Goal: Find specific page/section: Find specific page/section

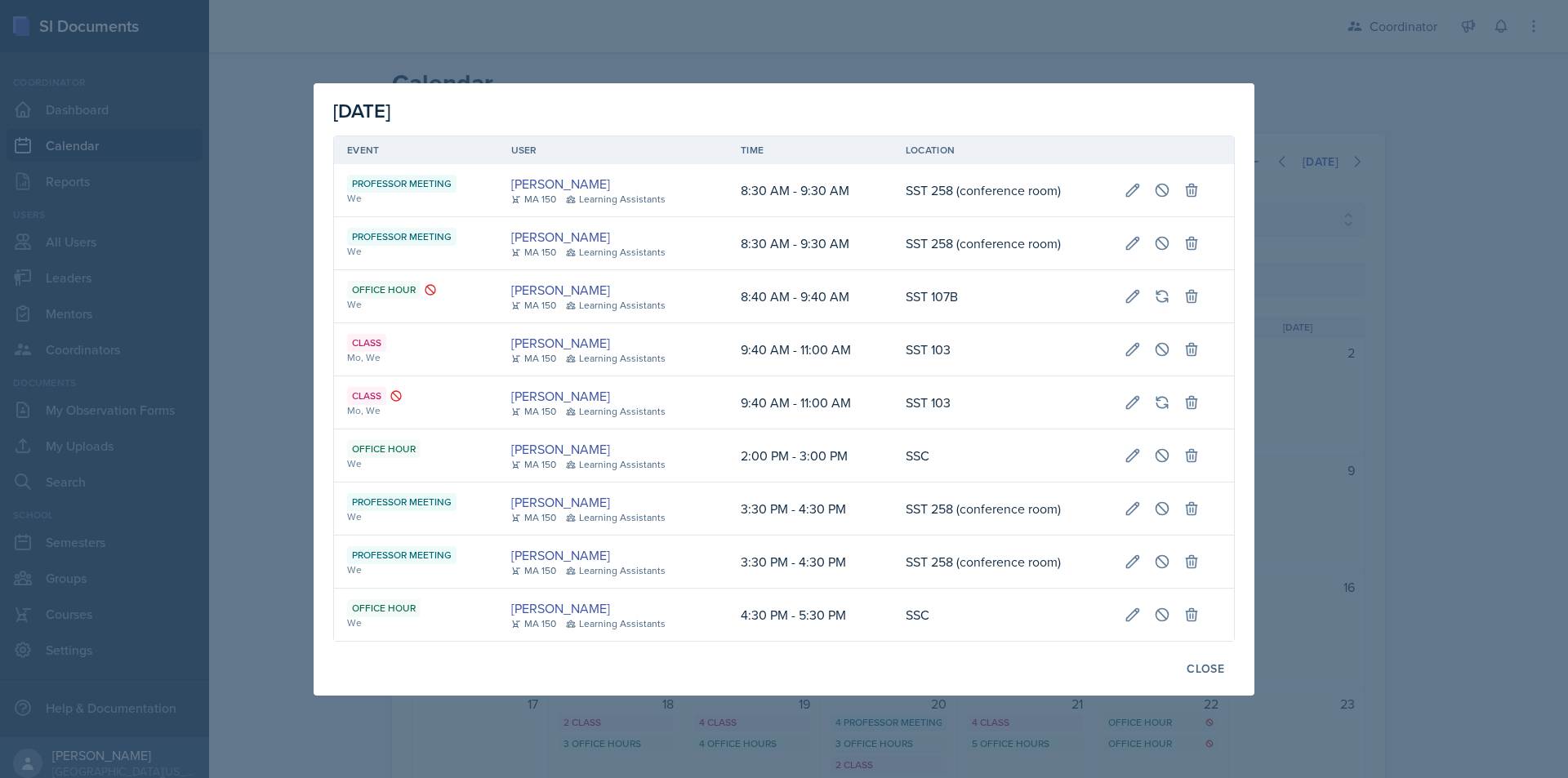
select select "19480abb-f0f7-4b68-be51-76a08af57529"
click at [287, 235] on div at bounding box center [784, 389] width 1568 height 778
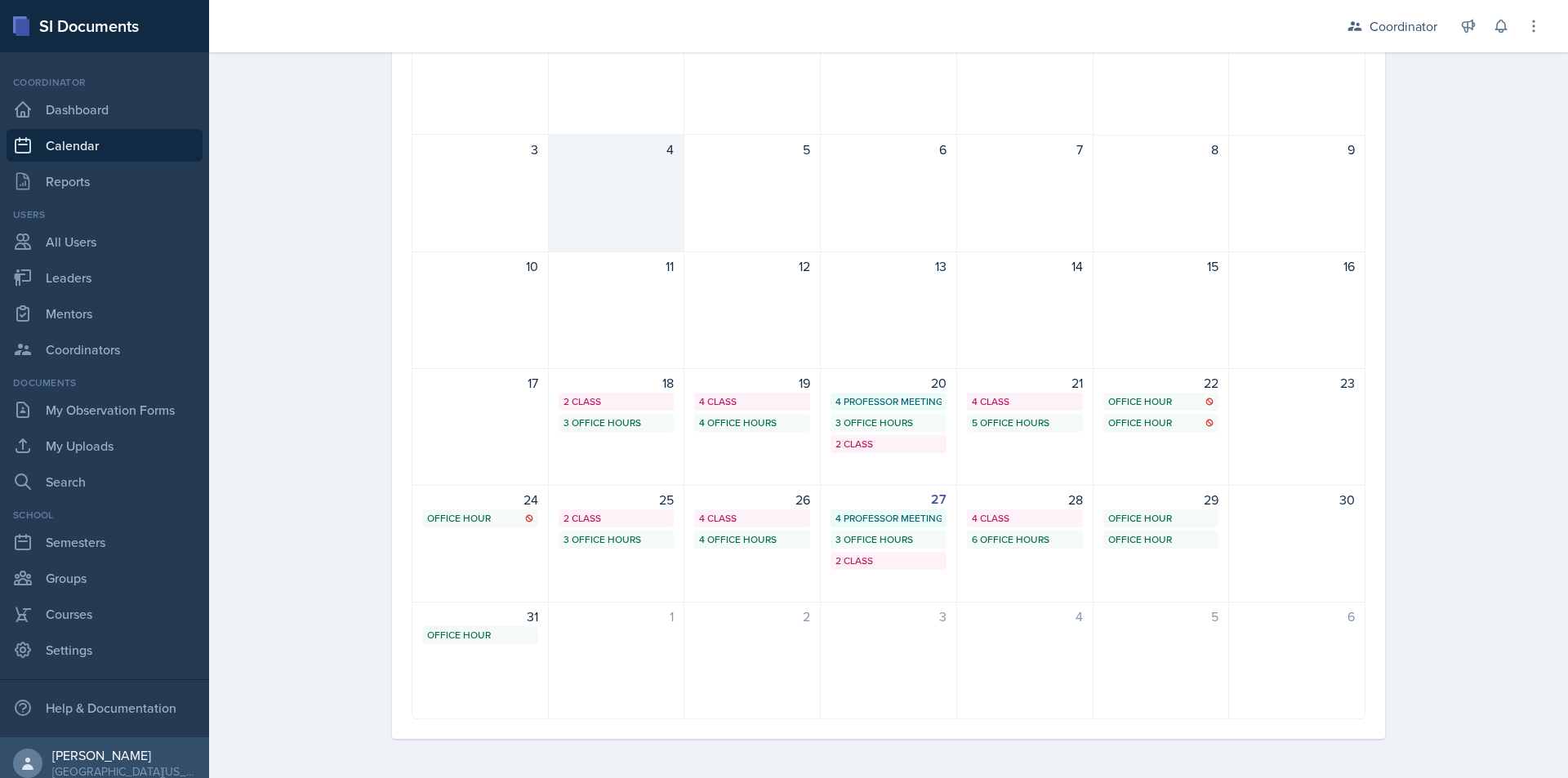
scroll to position [0, 0]
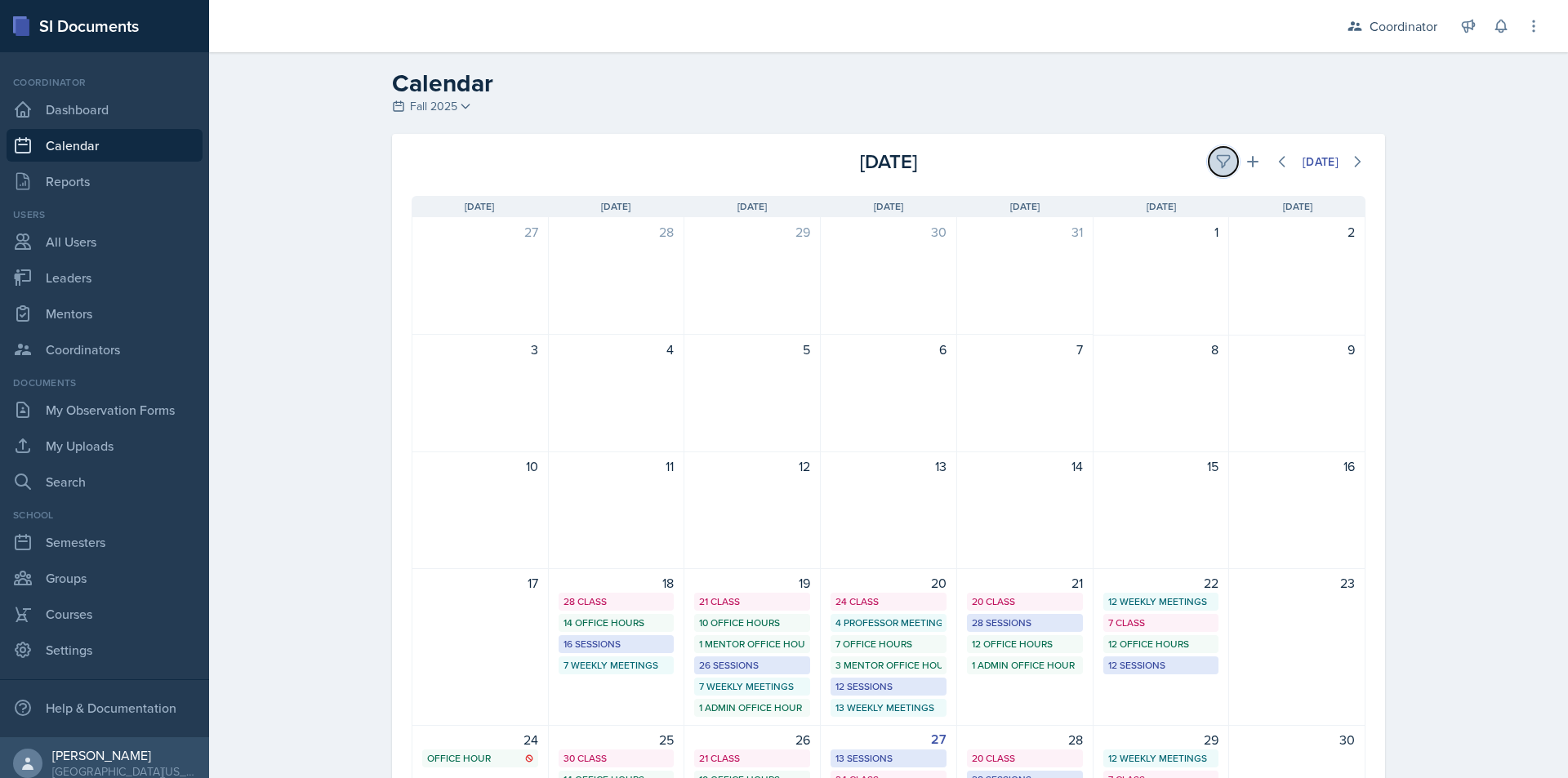
click at [1219, 160] on icon at bounding box center [1223, 161] width 16 height 16
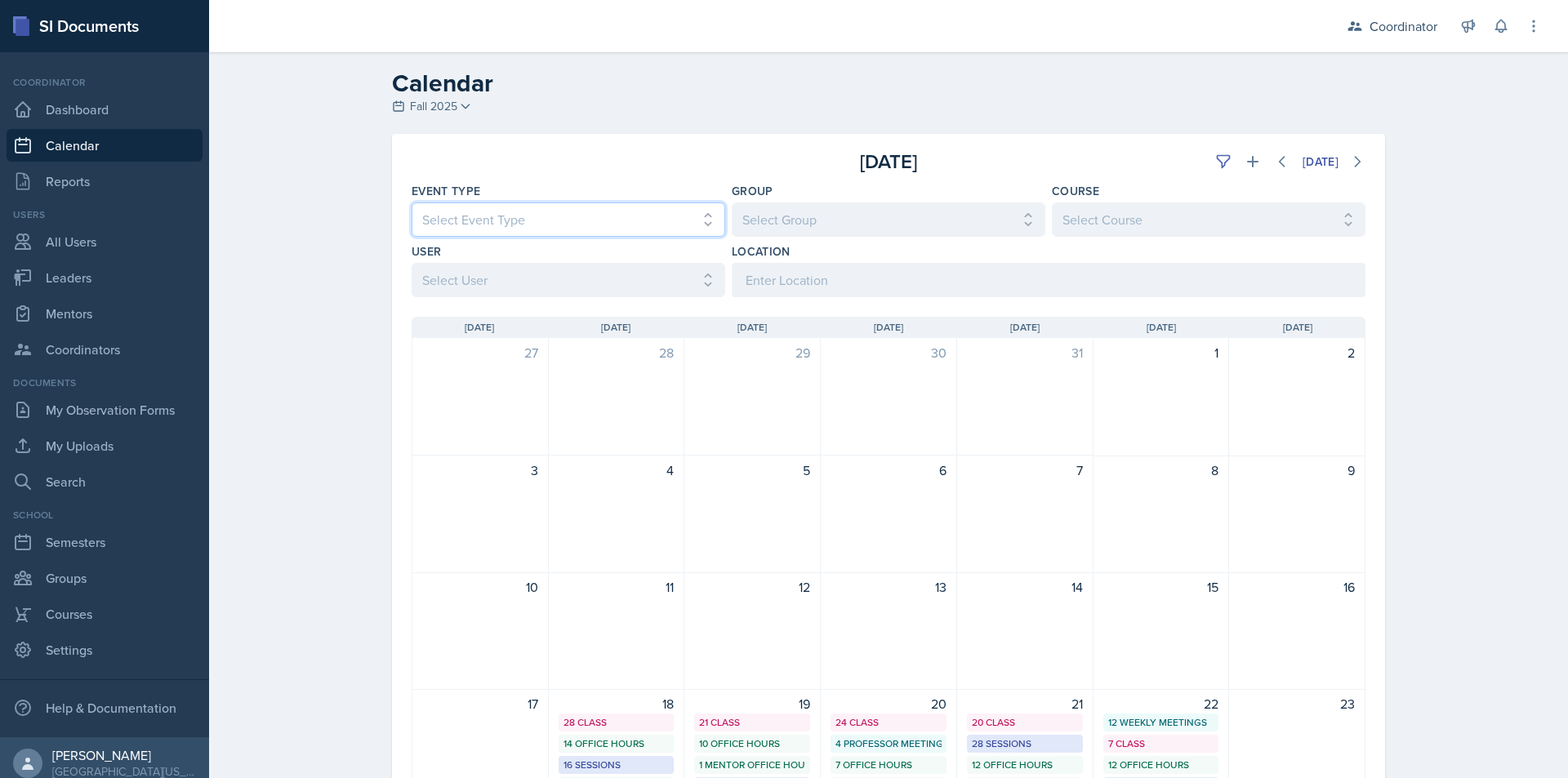
click at [502, 214] on select "Select Event Type All Admin Office Hour Admin Office Hour Cal Workshop Class Cl…" at bounding box center [568, 220] width 313 height 35
select select "711e3089-b526-4ace-8ef7-b628edcb7570"
click at [411, 203] on select "Select Event Type All Admin Office Hour Admin Office Hour Cal Workshop Class Cl…" at bounding box center [568, 220] width 313 height 35
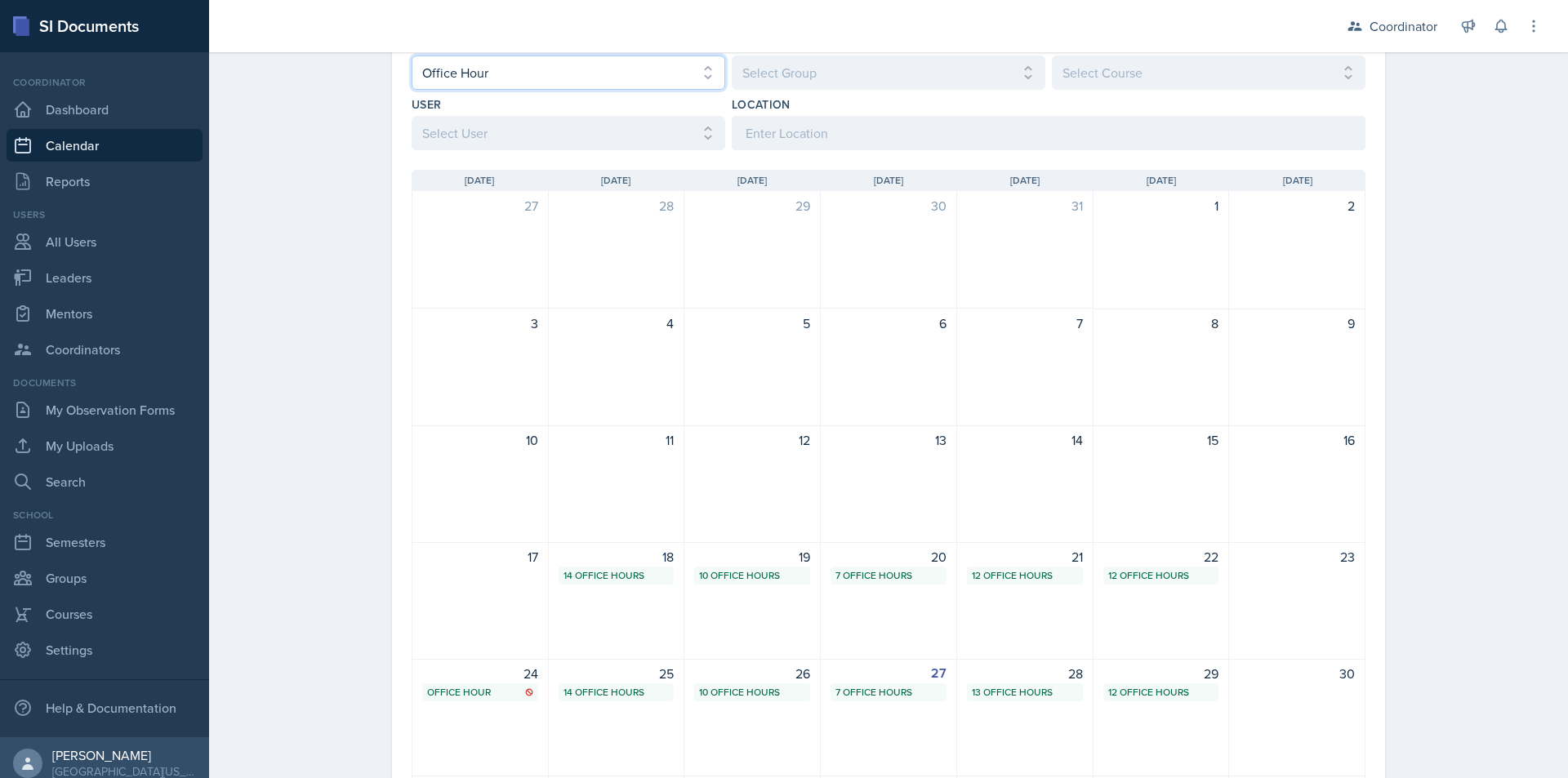
scroll to position [321, 0]
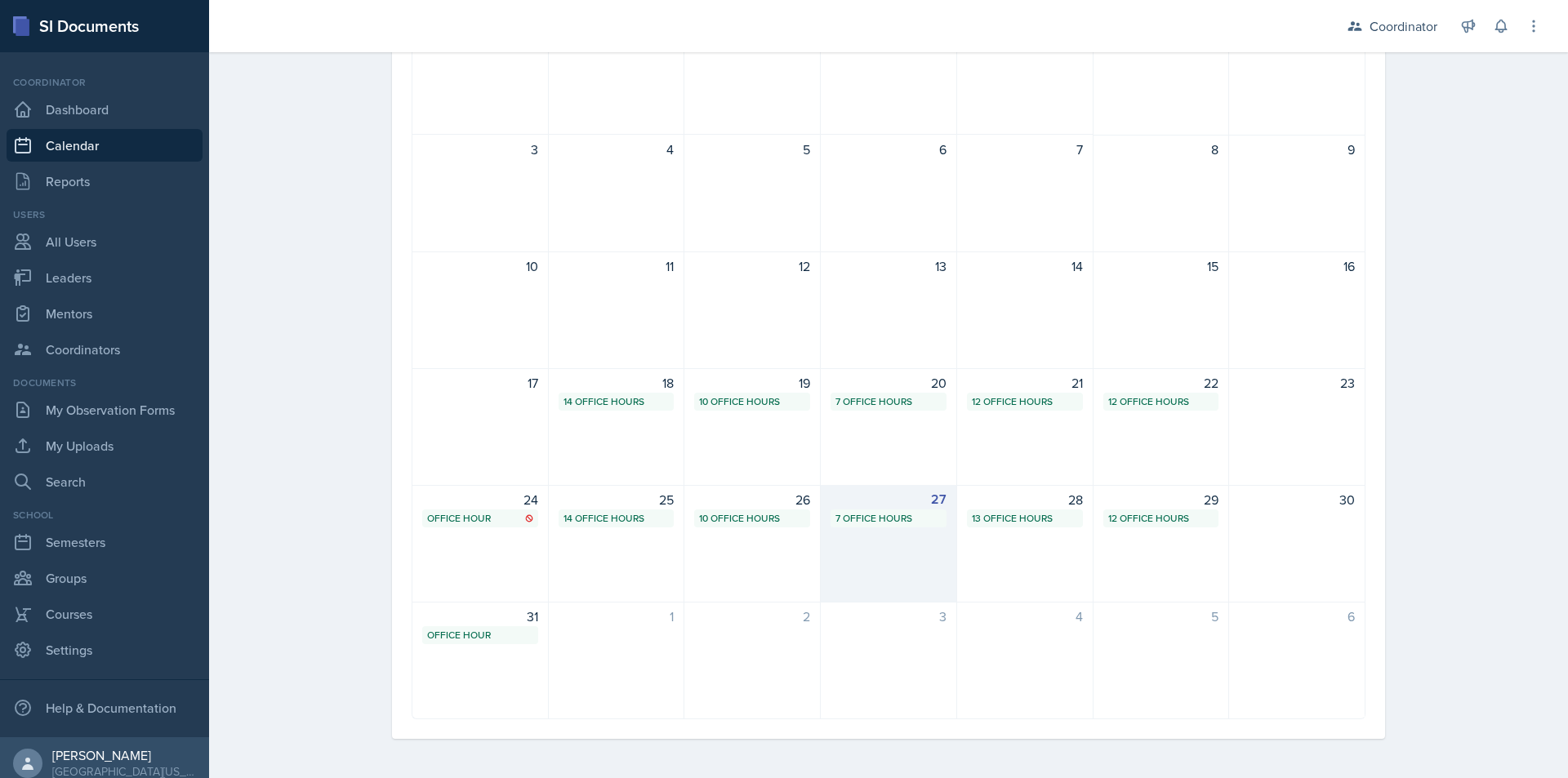
click at [891, 558] on div "27 7 Office Hours" at bounding box center [889, 544] width 136 height 117
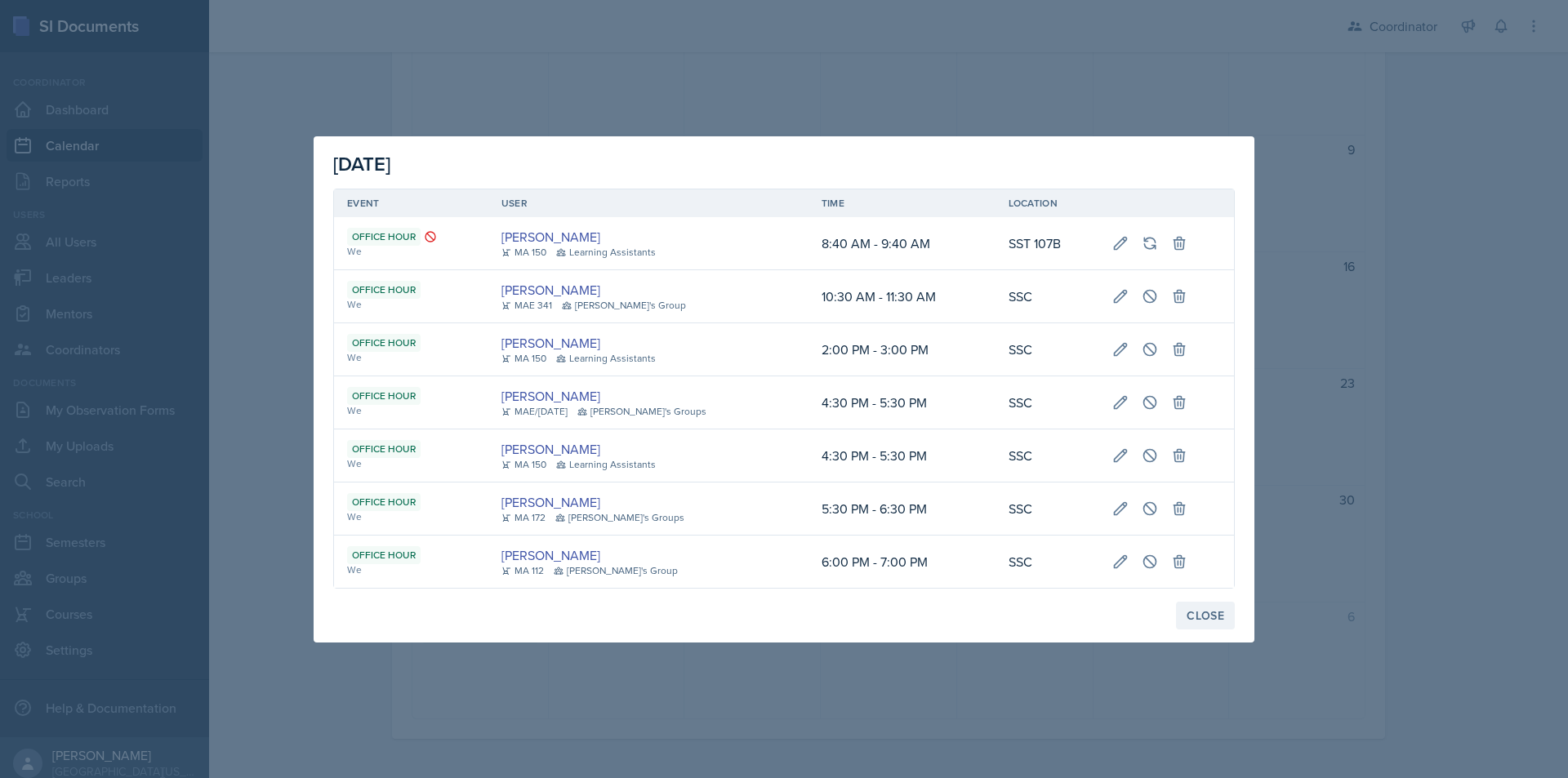
click at [1206, 613] on div "Close" at bounding box center [1205, 616] width 37 height 13
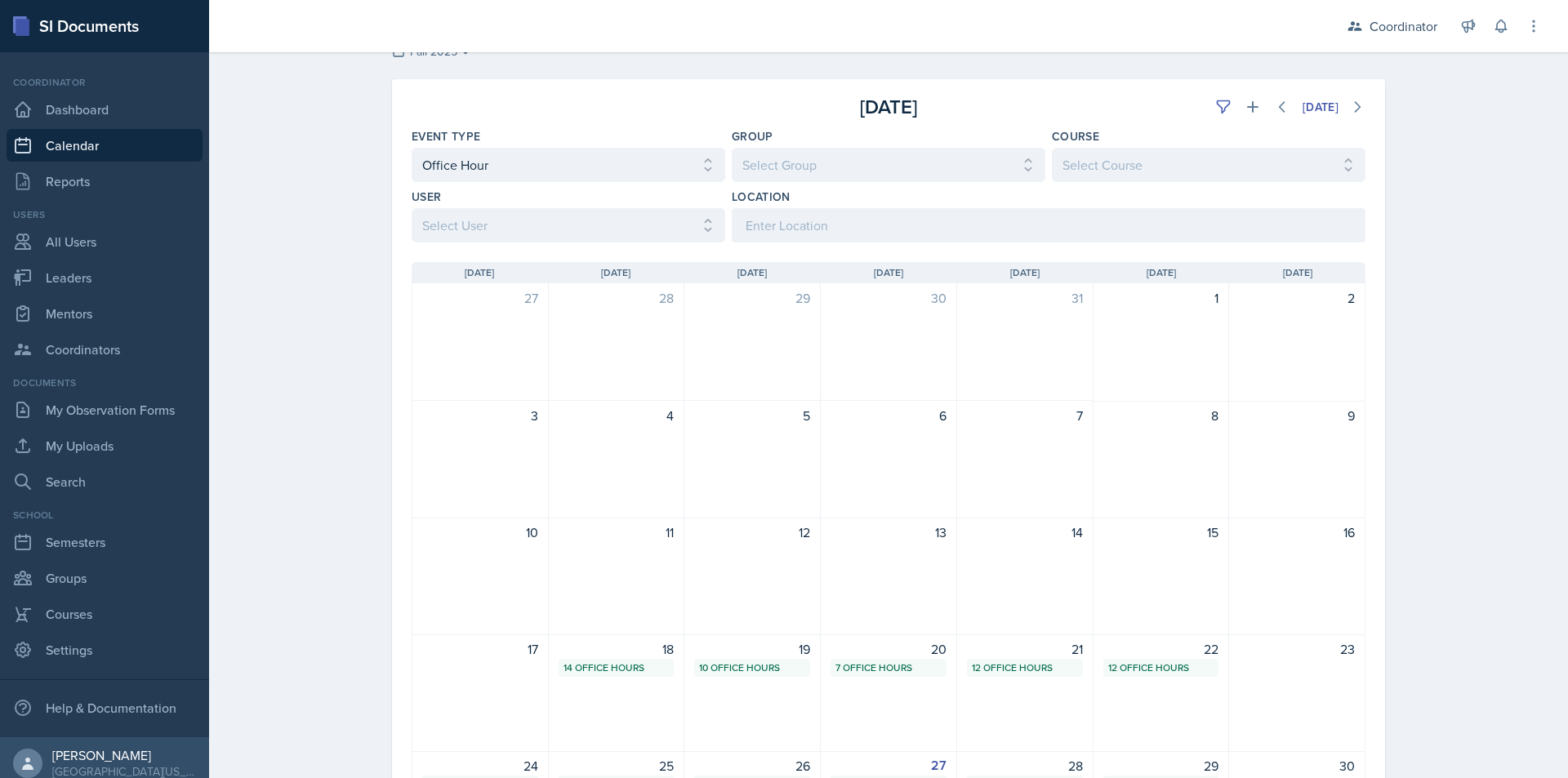
scroll to position [0, 0]
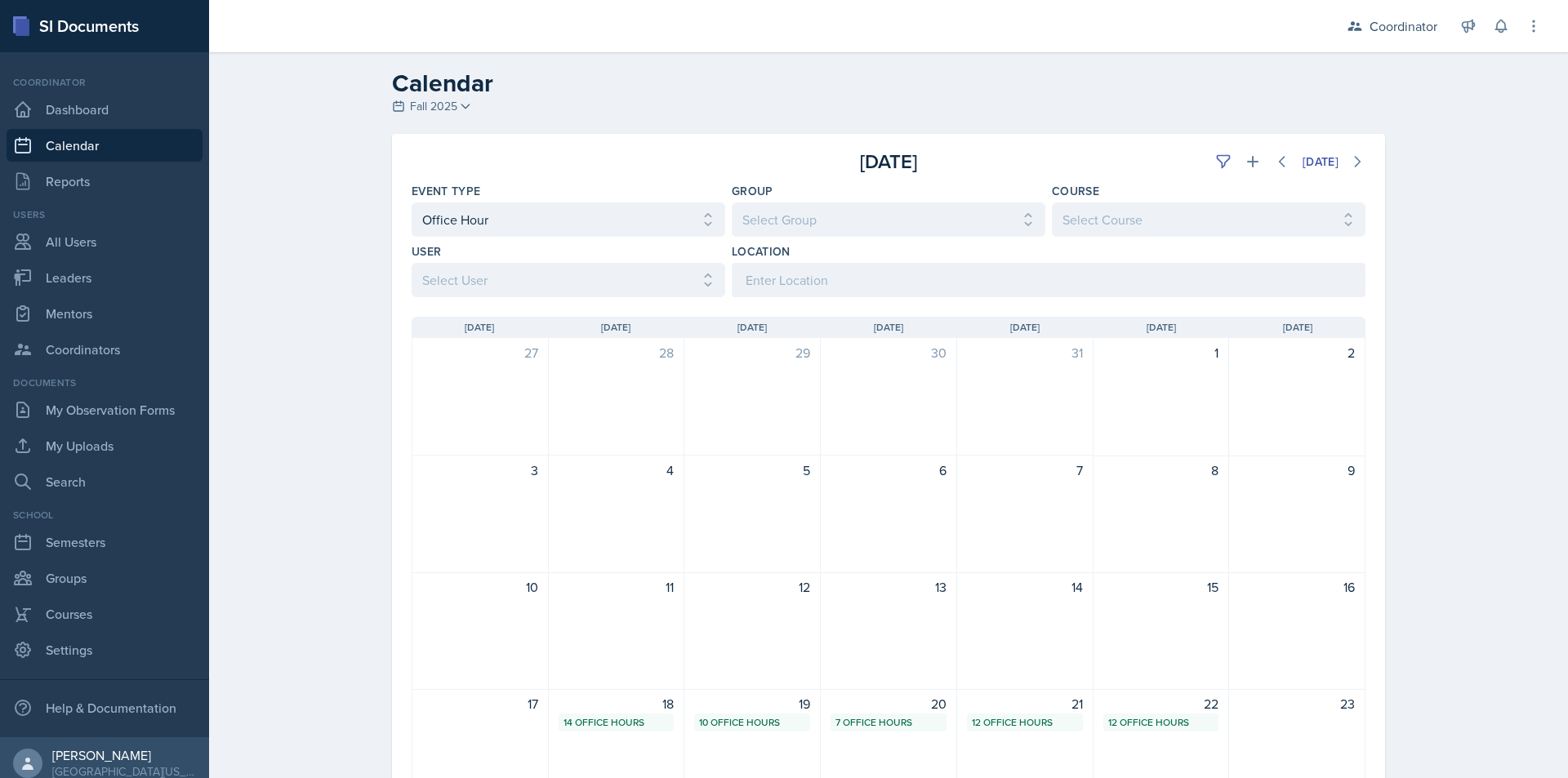
click at [487, 198] on div "Event Type" at bounding box center [568, 190] width 313 height 16
click at [493, 215] on select "Select Event Type All Admin Office Hour Admin Office Hour Cal Workshop Class Cl…" at bounding box center [568, 220] width 313 height 35
select select
click at [411, 203] on select "Select Event Type All Admin Office Hour Admin Office Hour Cal Workshop Class Cl…" at bounding box center [568, 220] width 313 height 35
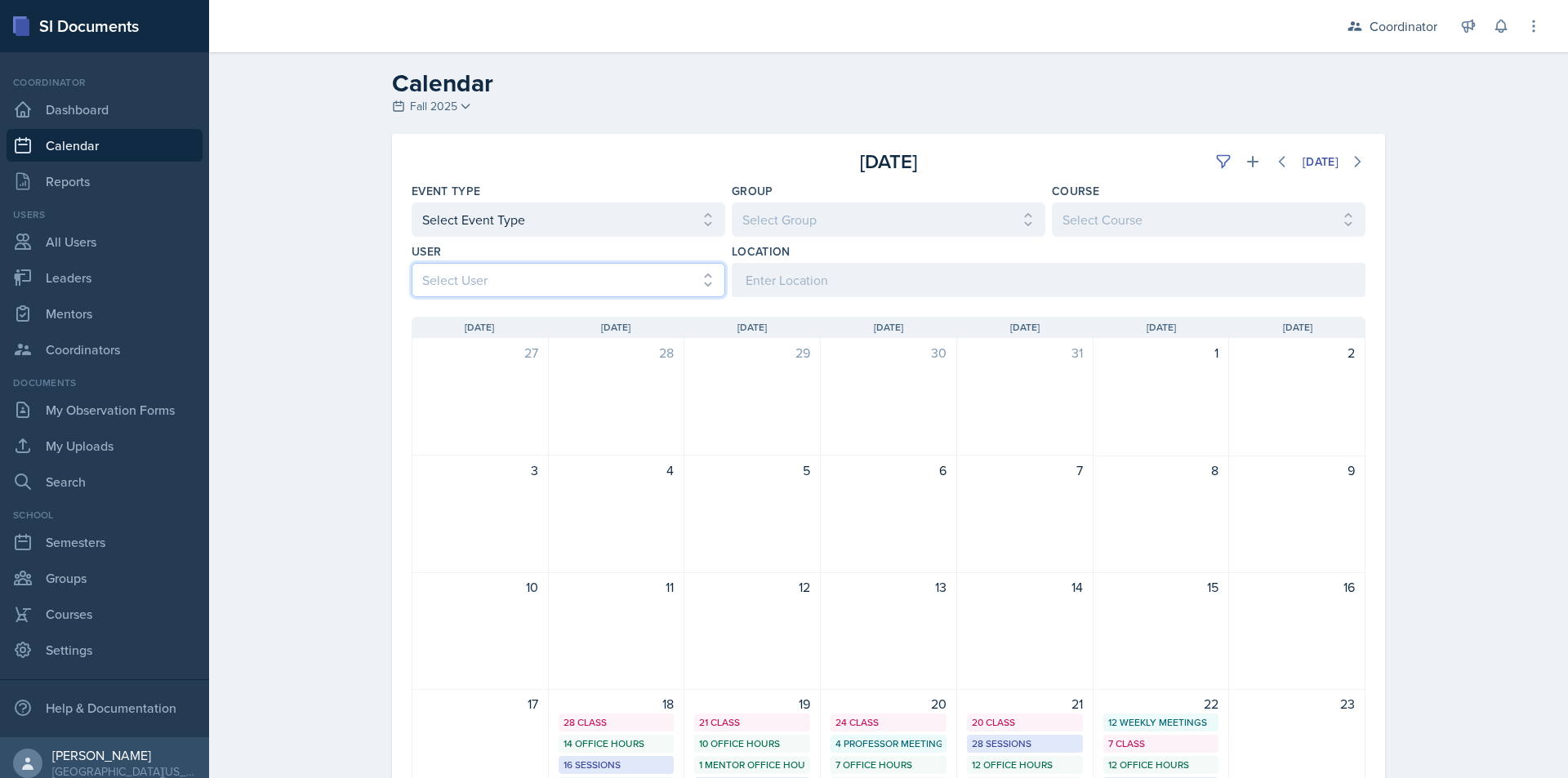
click at [485, 283] on select "Select User All Adam McDougal Aley Perez Anna McGill Bella Clifton Bram O'Neil …" at bounding box center [568, 280] width 313 height 35
select select "1b71135d-d204-48f1-bd99-cbf8c31e22a5"
click at [411, 263] on select "Select User All Adam McDougal Aley Perez Anna McGill Bella Clifton Bram O'Neil …" at bounding box center [568, 280] width 313 height 35
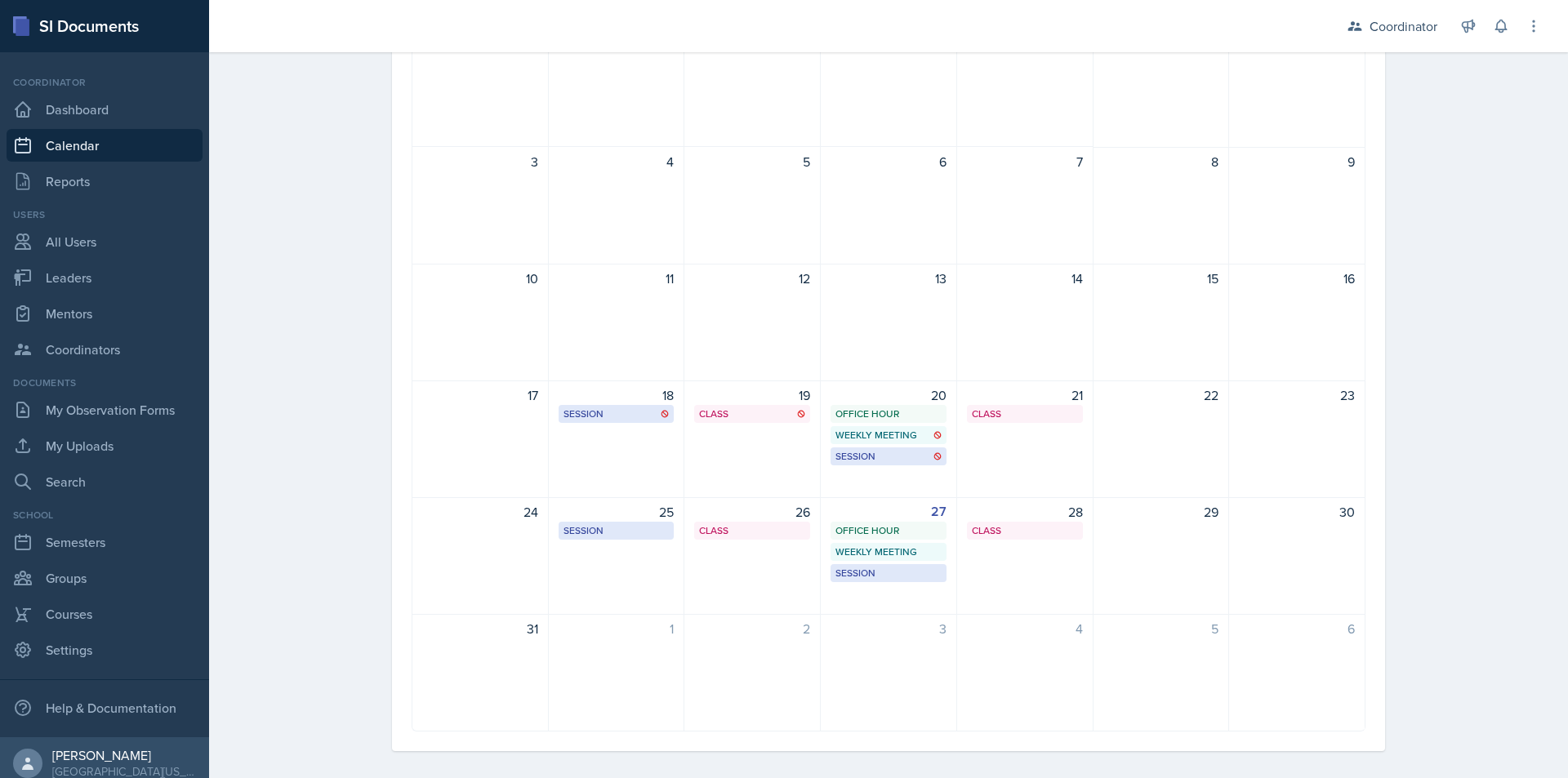
scroll to position [321, 0]
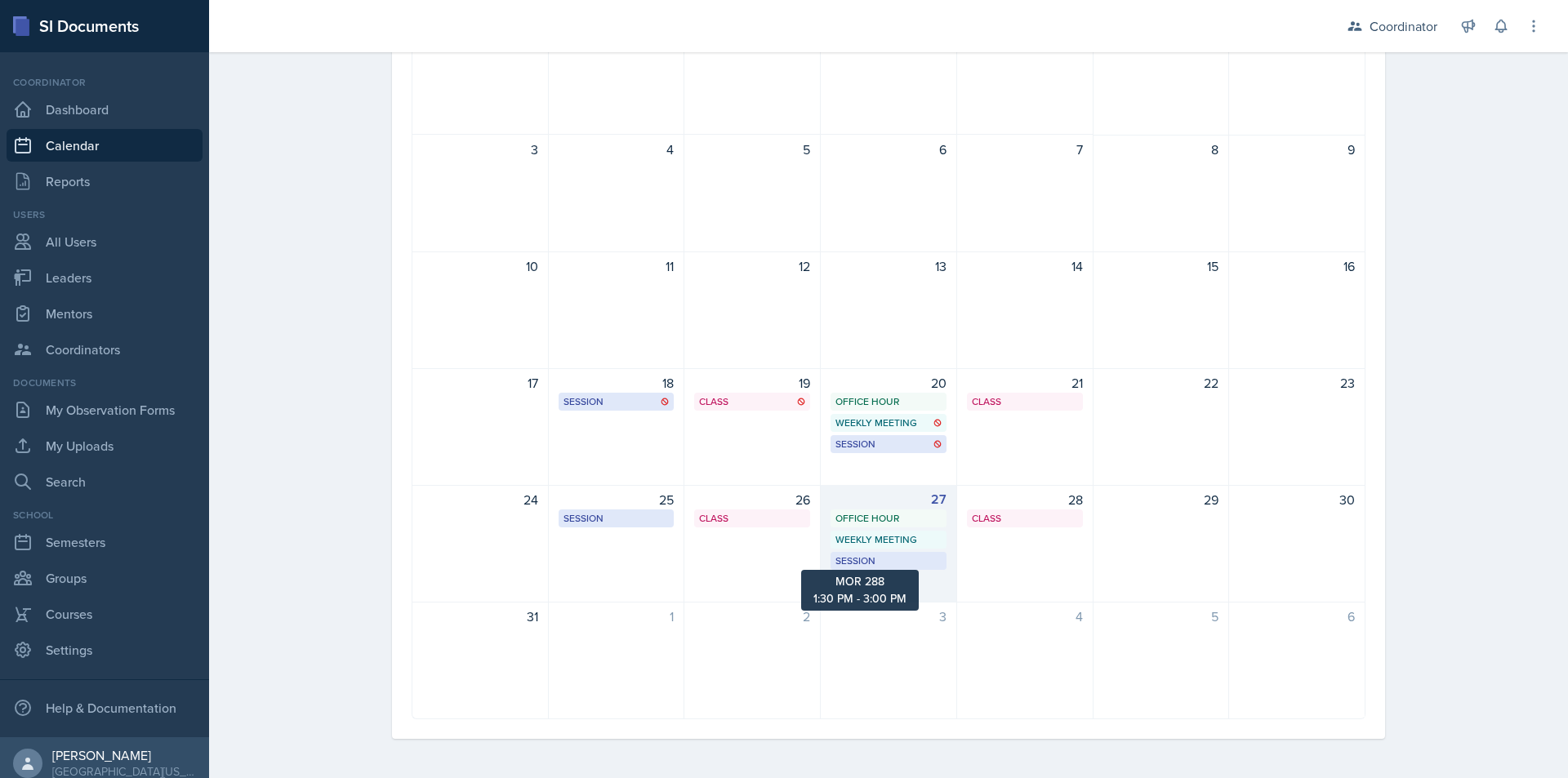
click at [897, 538] on div "Weekly Meeting" at bounding box center [889, 539] width 107 height 14
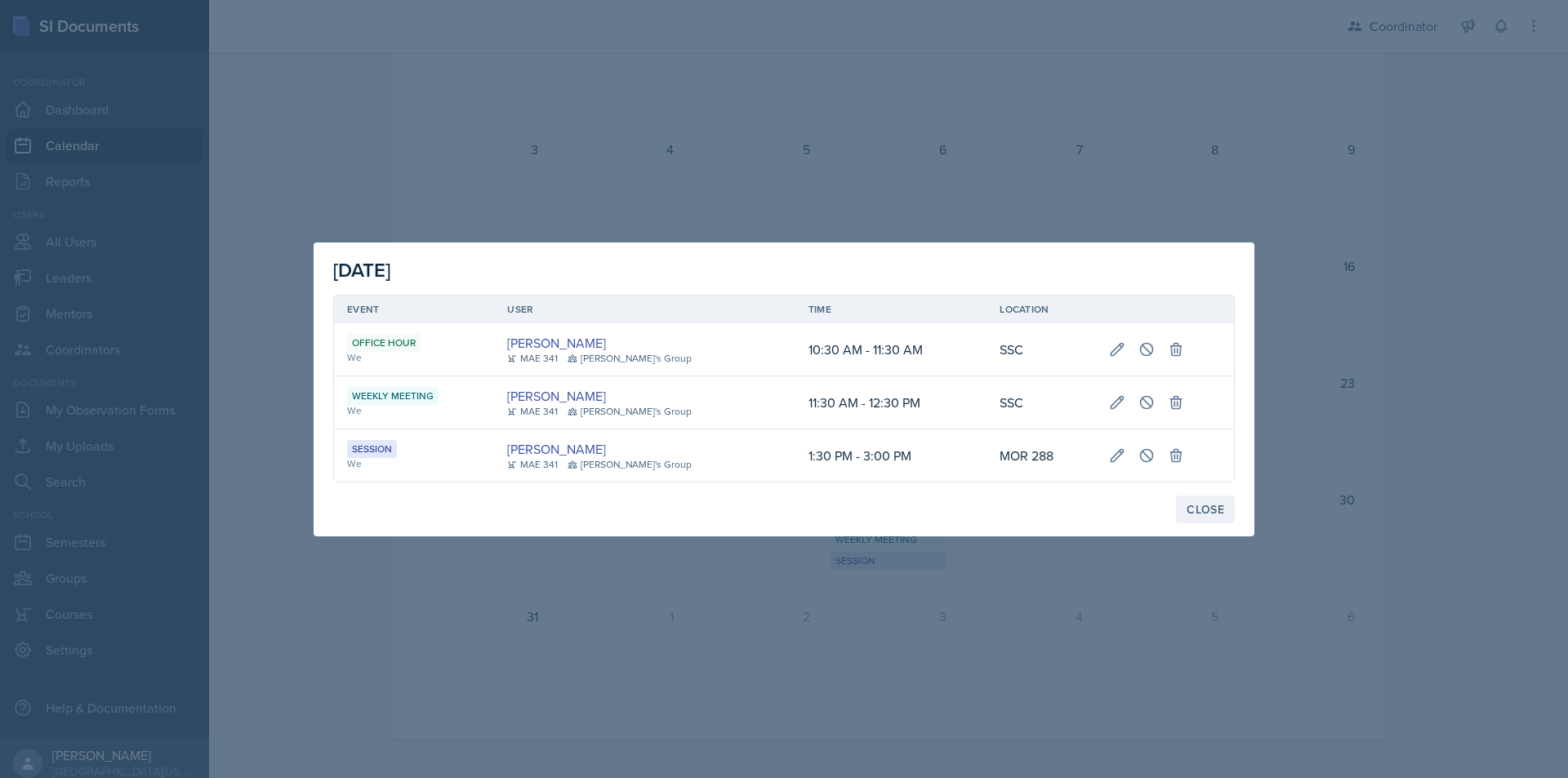
click at [1225, 509] on button "Close" at bounding box center [1205, 509] width 59 height 28
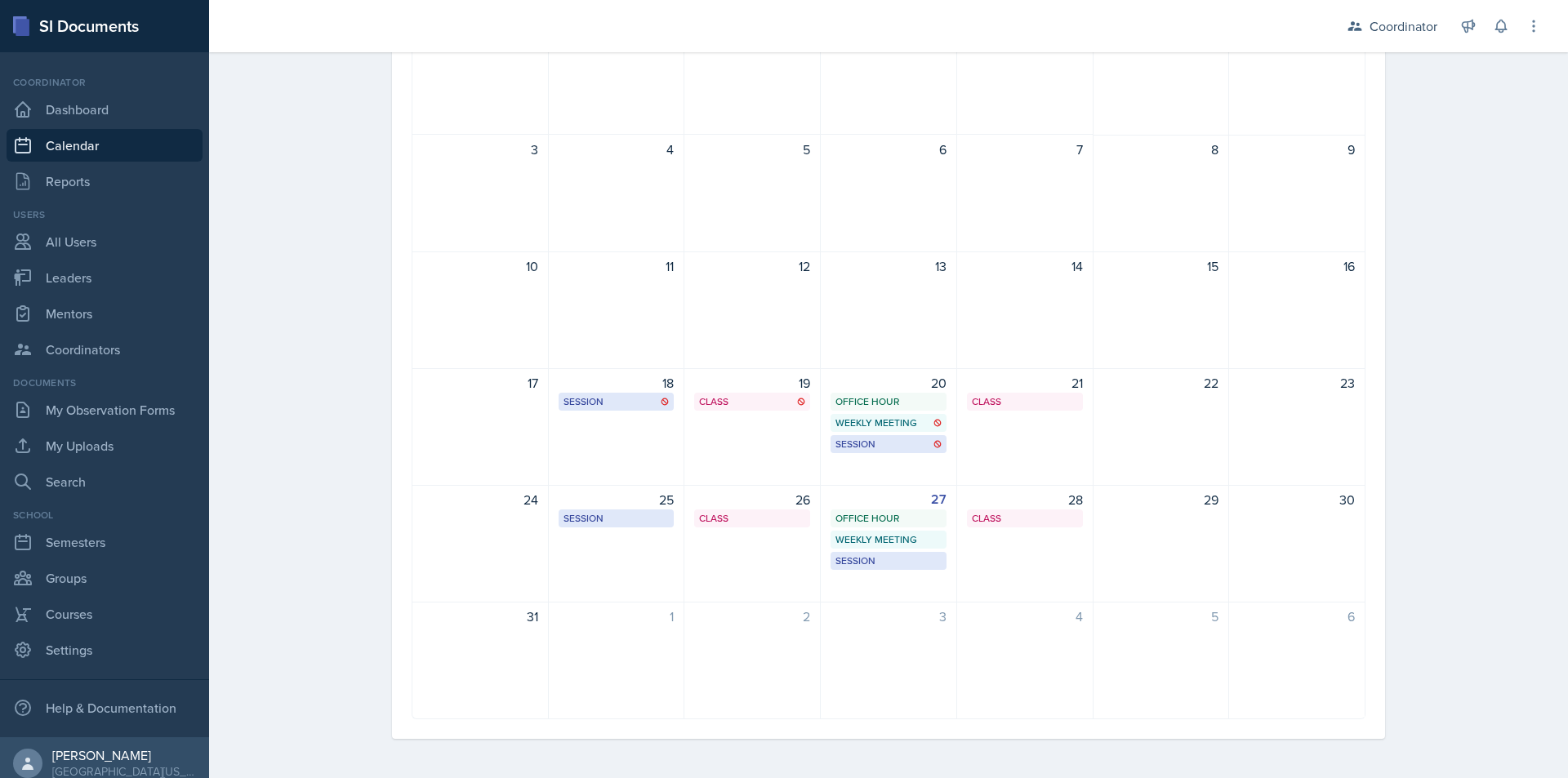
click at [310, 498] on div "Calendar Fall 2025 Fall 2025 Spring 2025 Fall 2024 Spring 2024 Fall 2023 Spring…" at bounding box center [889, 255] width 1360 height 1047
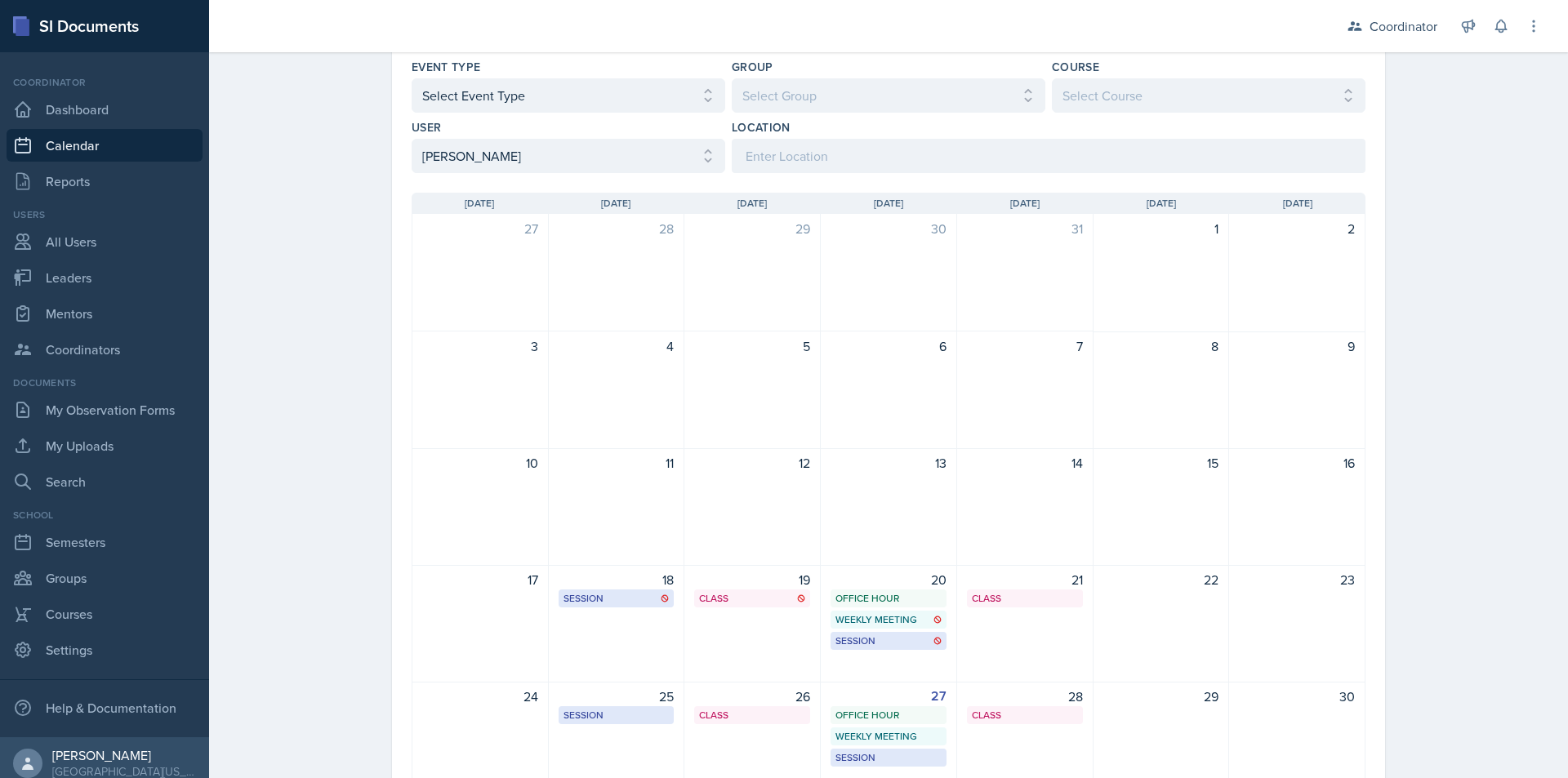
scroll to position [0, 0]
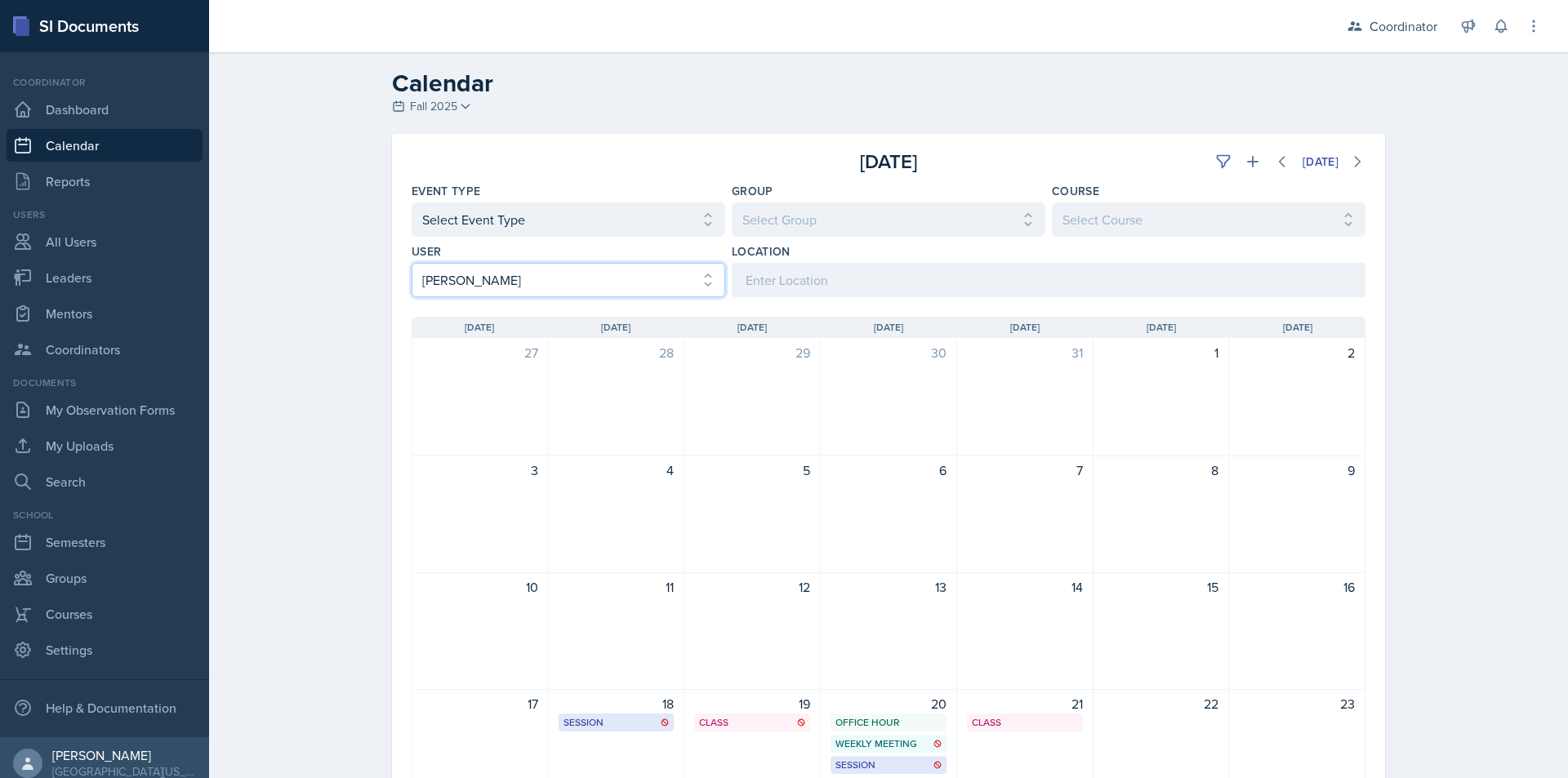
click at [498, 280] on select "Select User All Adam McDougal Aley Perez Anna McGill Bella Clifton Bram O'Neil …" at bounding box center [568, 280] width 313 height 35
click at [411, 263] on select "Select User All Adam McDougal Aley Perez Anna McGill Bella Clifton Bram O'Neil …" at bounding box center [568, 280] width 313 height 35
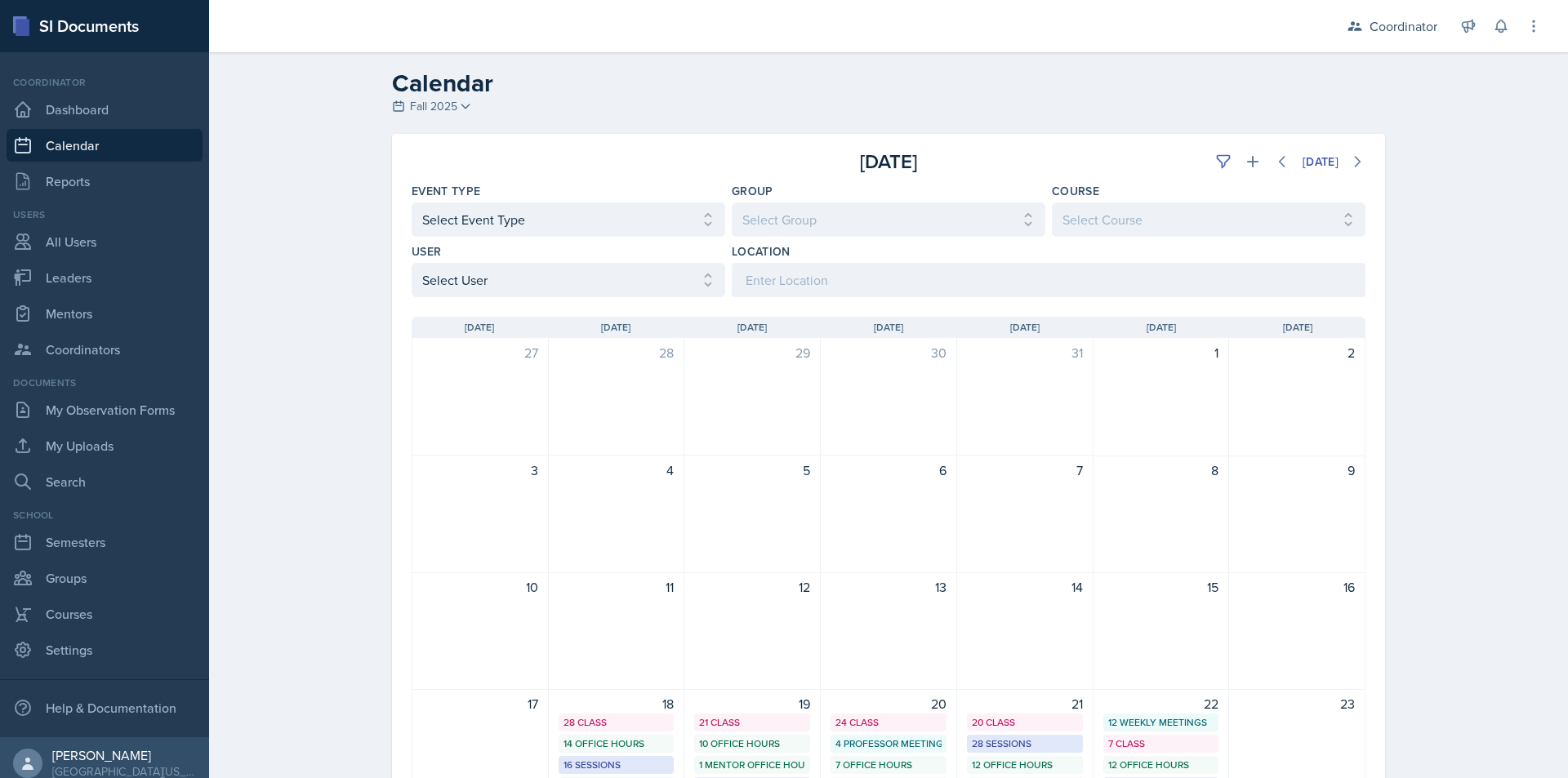
click at [343, 264] on div "Calendar Fall 2025 Fall 2025 Spring 2025 Fall 2024 Spring 2024 Fall 2023 Spring…" at bounding box center [889, 615] width 1360 height 1127
click at [583, 228] on select "Select Event Type All Admin Office Hour Admin Office Hour Cal Workshop Class Cl…" at bounding box center [568, 220] width 313 height 35
click at [282, 296] on div "Calendar Fall 2025 Fall 2025 Spring 2025 Fall 2024 Spring 2024 Fall 2023 Spring…" at bounding box center [889, 615] width 1360 height 1127
click at [459, 291] on select "Select User All Adam McDougal Aley Perez Anna McGill Bella Clifton Bram O'Neil …" at bounding box center [568, 280] width 313 height 35
select select "6069f164-6866-4437-8498-aa346f5abfc6"
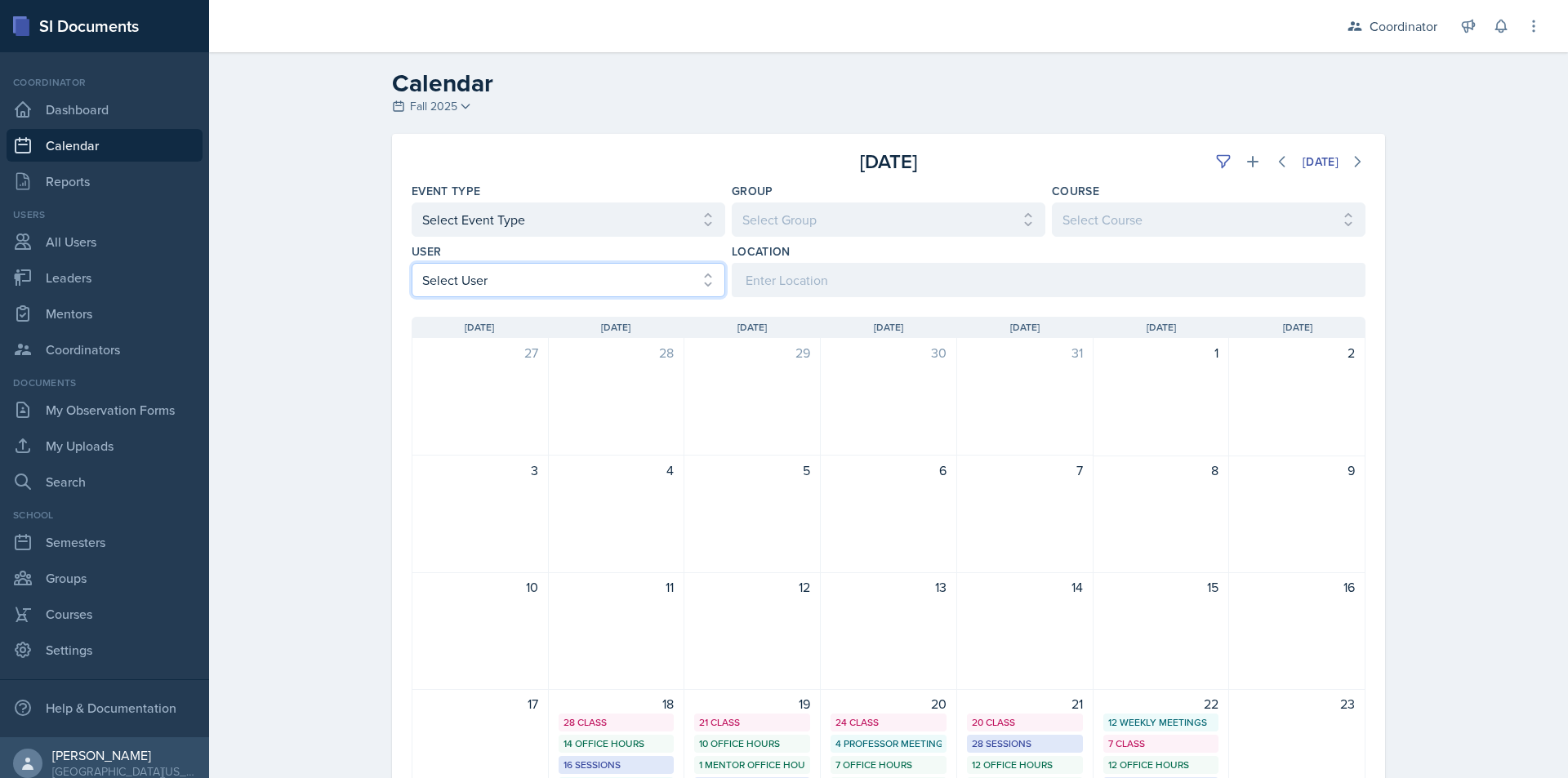
click at [411, 263] on select "Select User All Adam McDougal Aley Perez Anna McGill Bella Clifton Bram O'Neil …" at bounding box center [568, 280] width 313 height 35
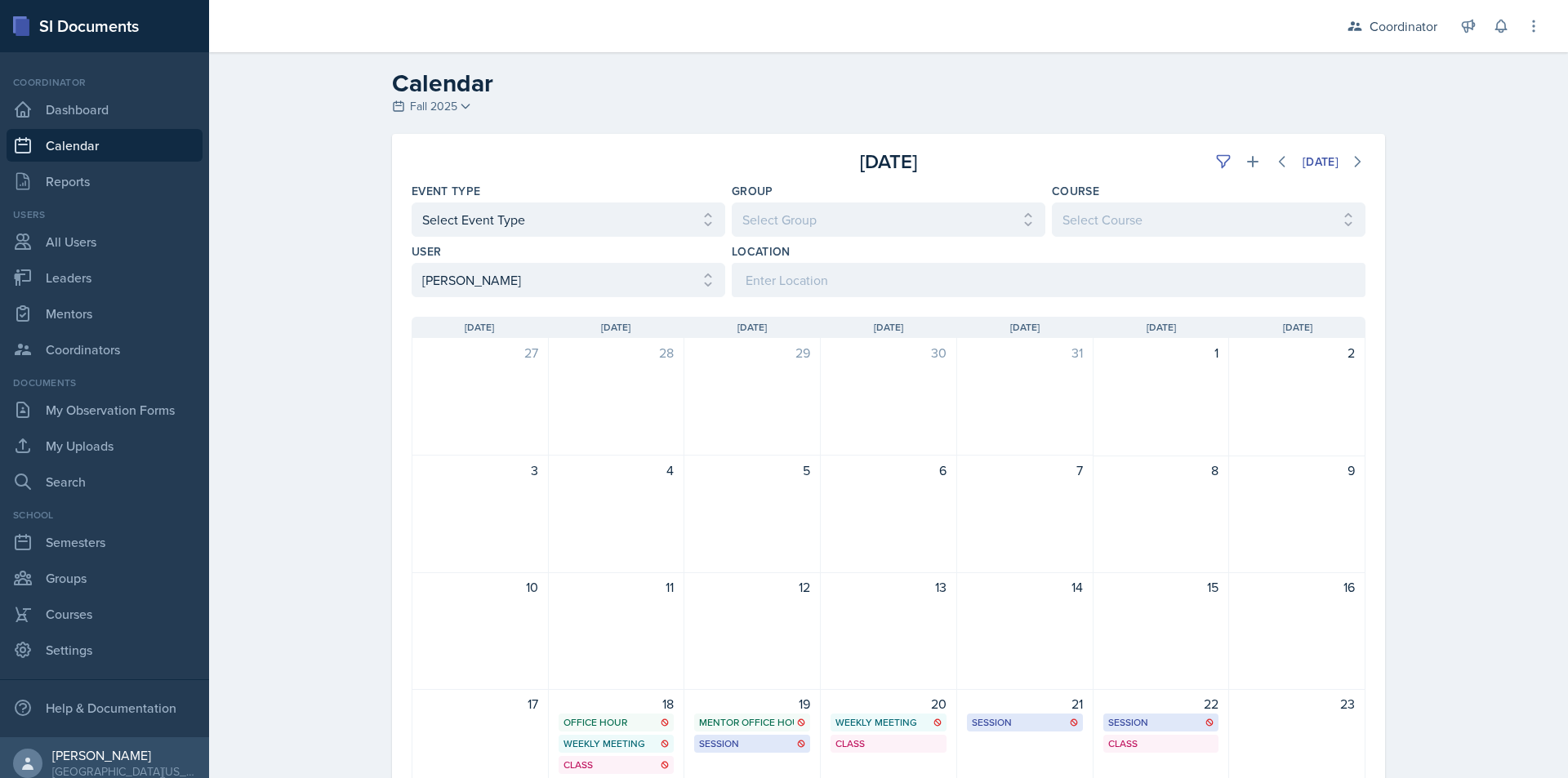
click at [278, 386] on div "Calendar Fall 2025 Fall 2025 Spring 2025 Fall 2024 Spring 2024 Fall 2023 Spring…" at bounding box center [889, 575] width 1360 height 1047
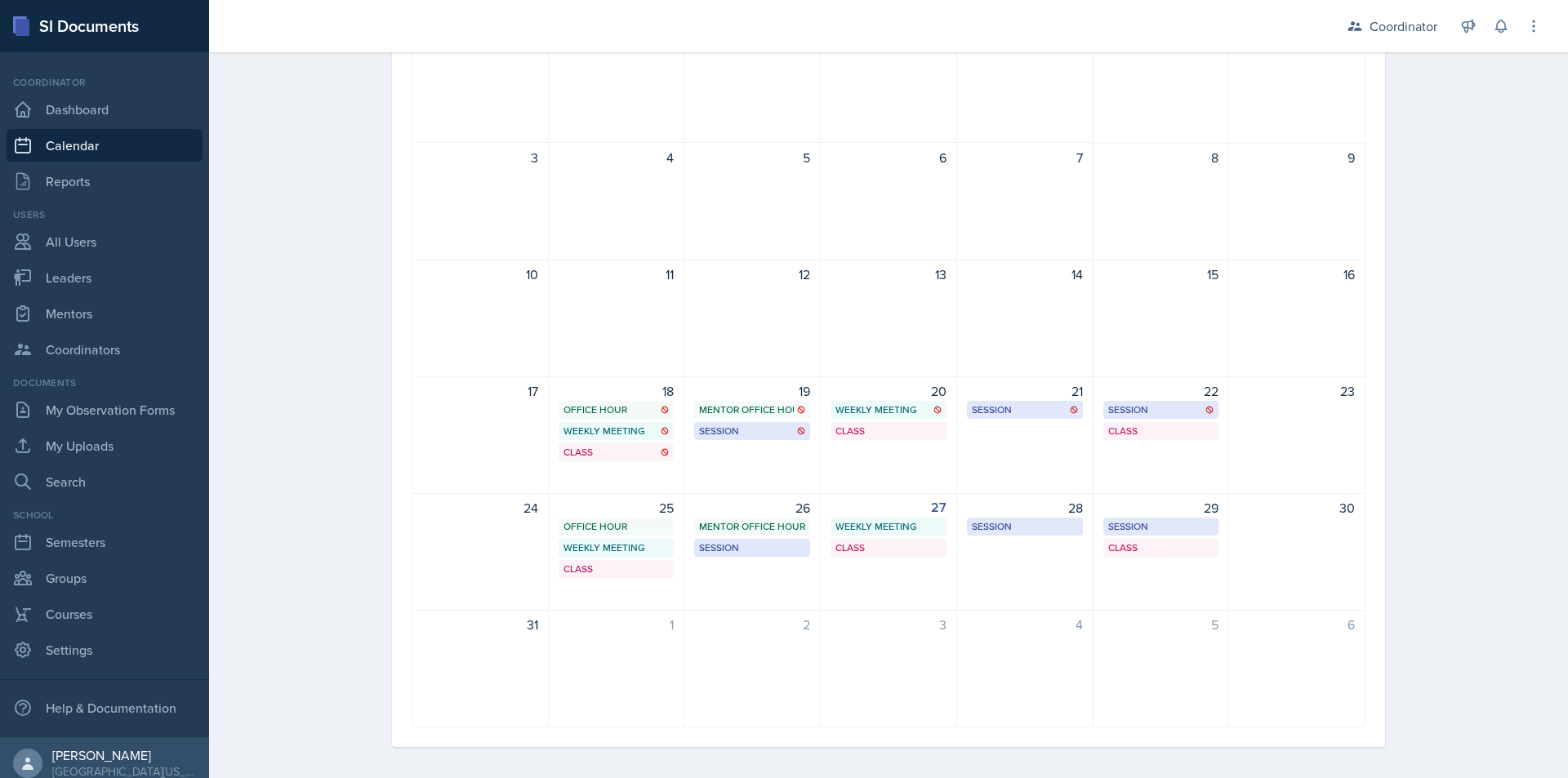
scroll to position [321, 0]
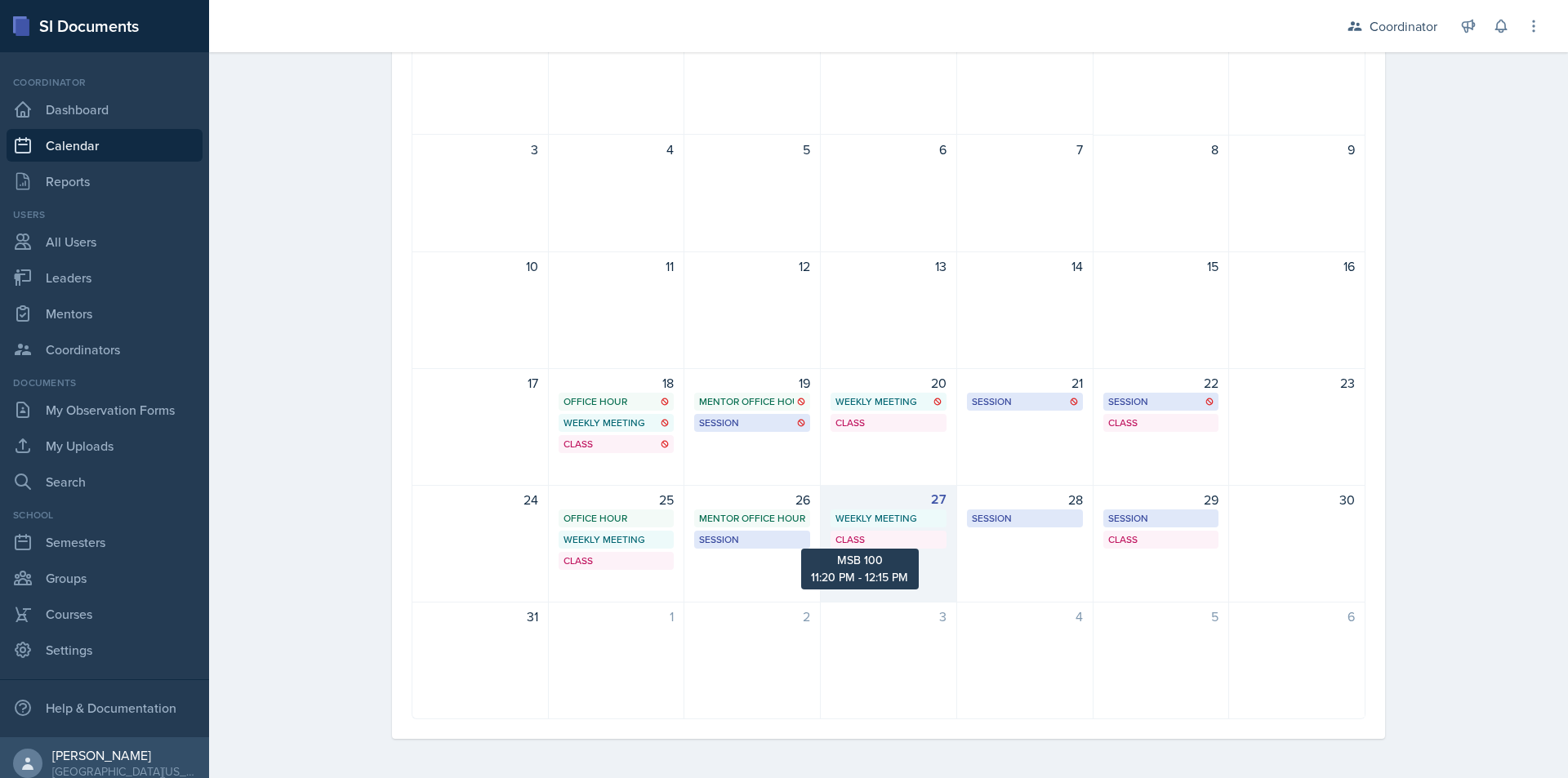
click at [854, 540] on div "Class" at bounding box center [889, 539] width 107 height 14
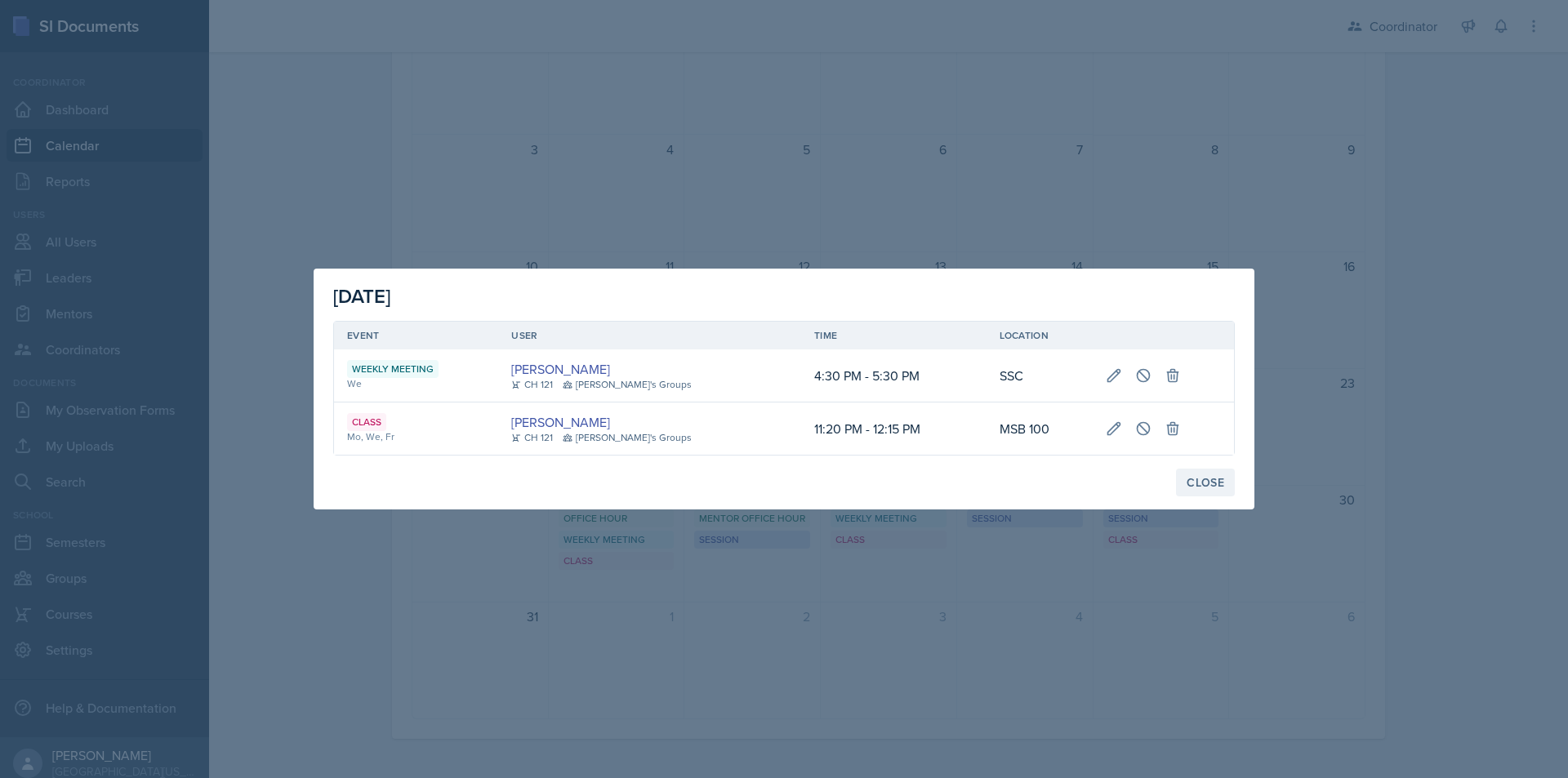
click at [1203, 479] on div "Close" at bounding box center [1205, 483] width 37 height 13
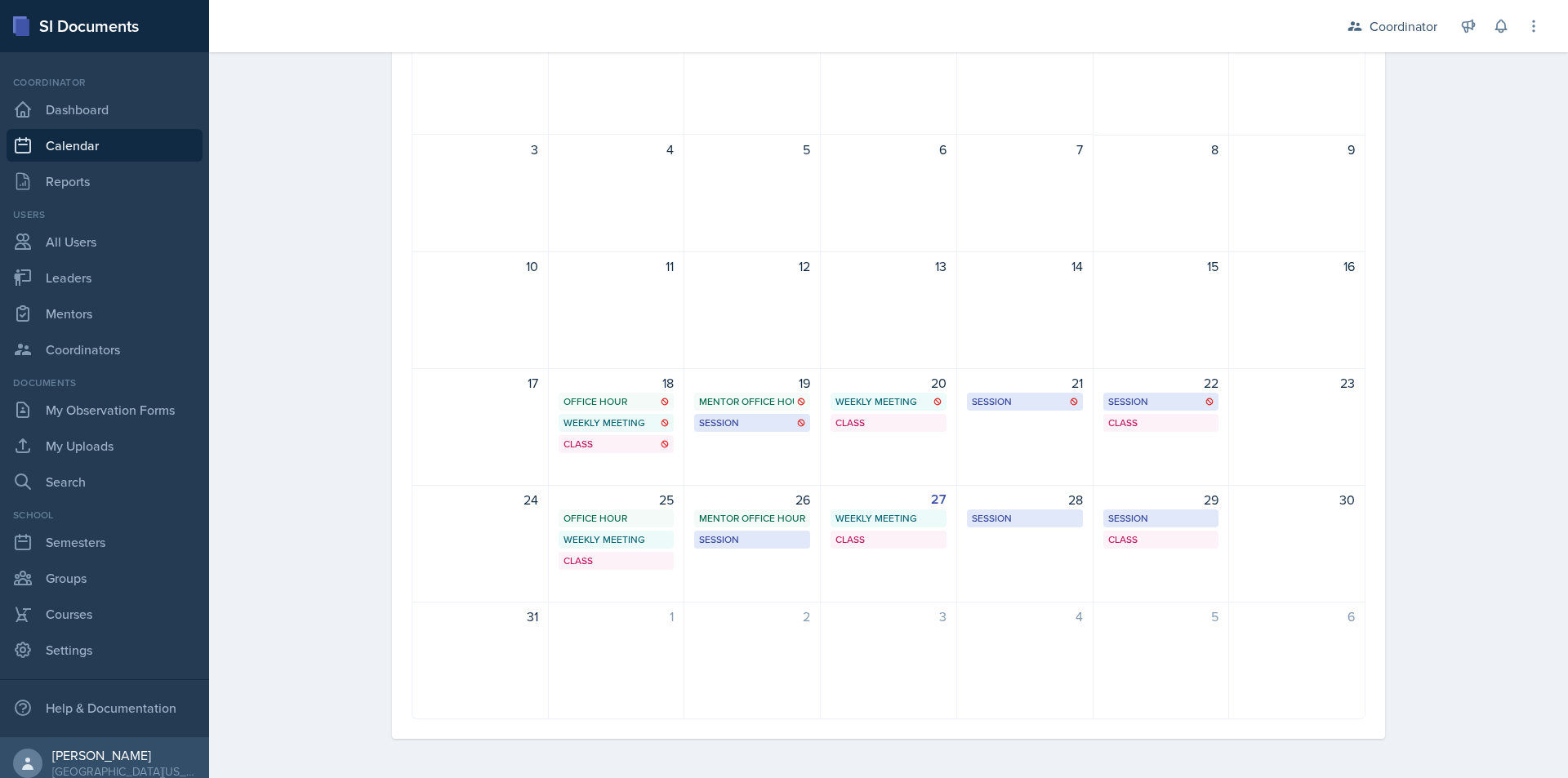
click at [311, 457] on div "Calendar Fall 2025 Fall 2025 Spring 2025 Fall 2024 Spring 2024 Fall 2023 Spring…" at bounding box center [889, 255] width 1360 height 1047
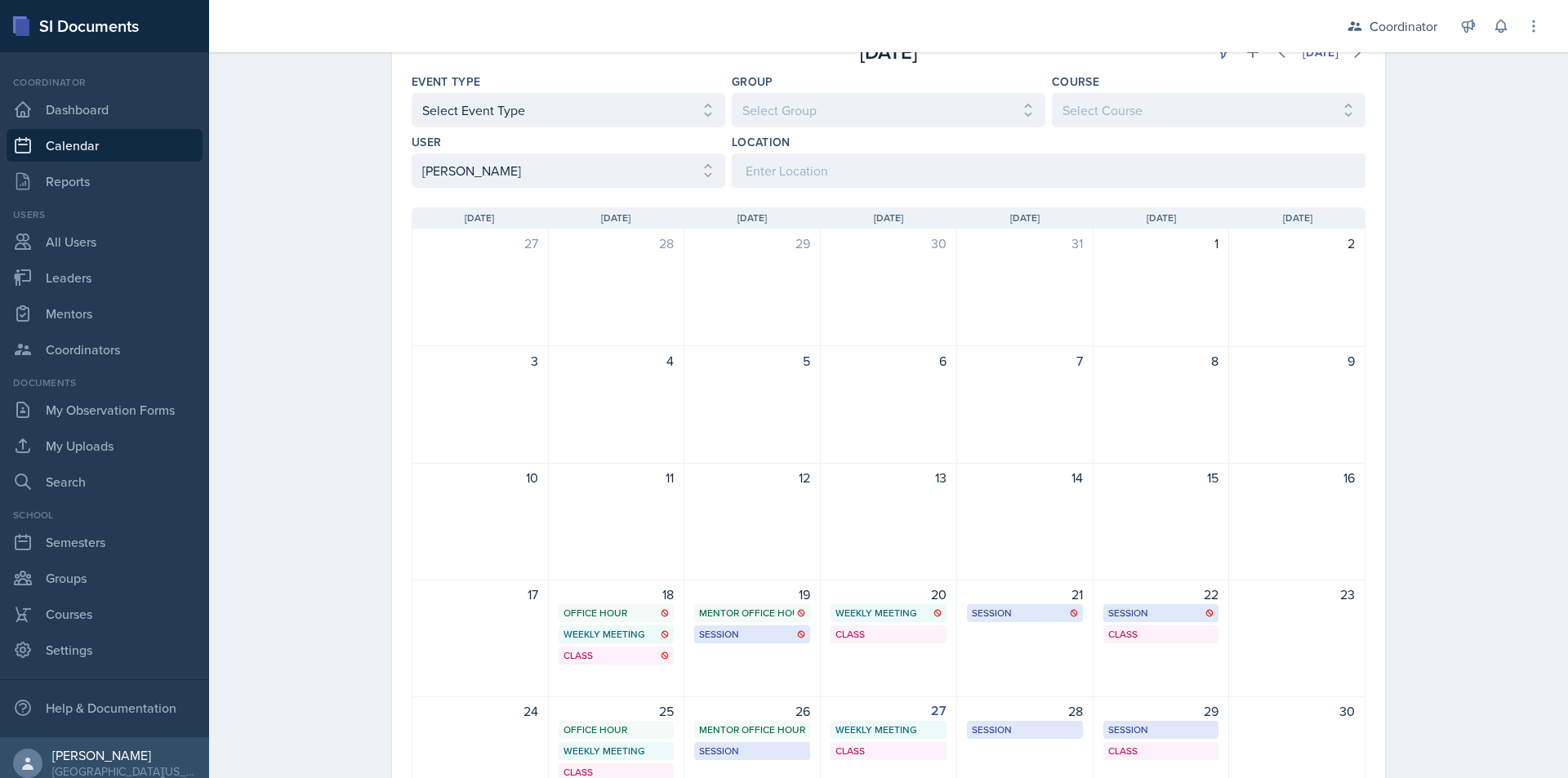
scroll to position [0, 0]
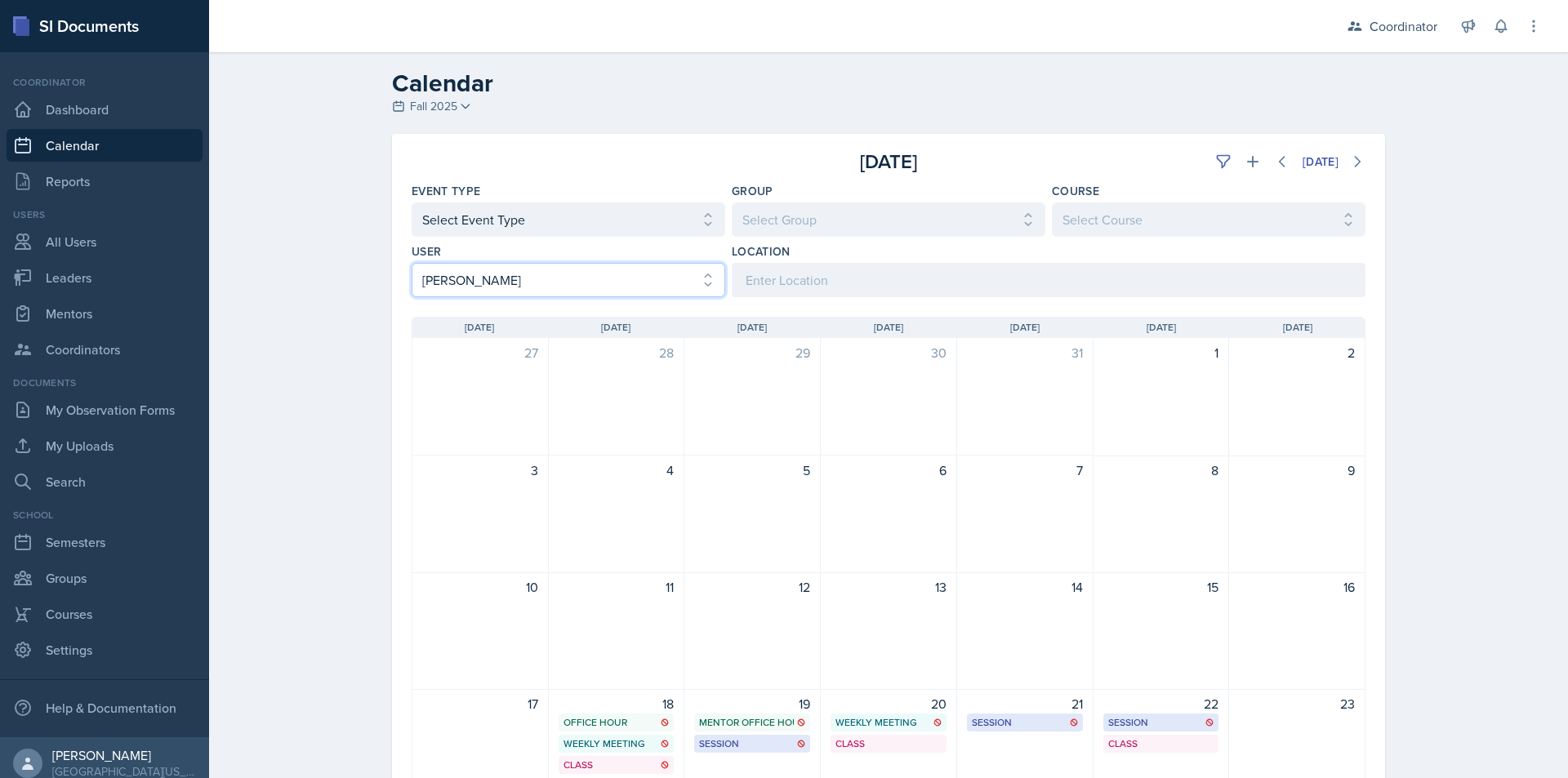
click at [552, 286] on select "Select User All Adam McDougal Aley Perez Anna McGill Bella Clifton Bram O'Neil …" at bounding box center [568, 280] width 313 height 35
select select
click at [411, 263] on select "Select User All Adam McDougal Aley Perez Anna McGill Bella Clifton Bram O'Neil …" at bounding box center [568, 280] width 313 height 35
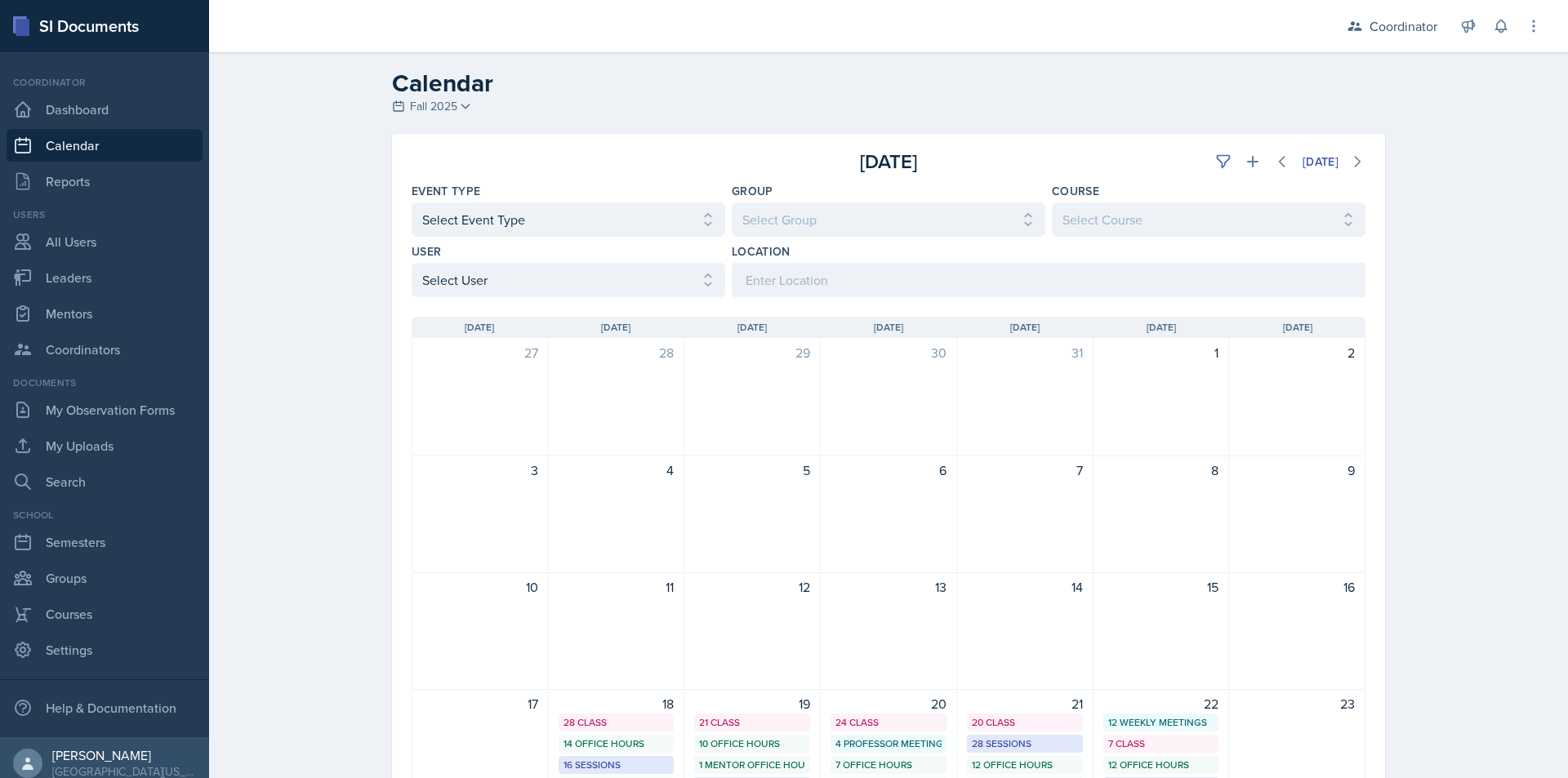
click at [335, 305] on div "Calendar Fall 2025 Fall 2025 Spring 2025 Fall 2024 Spring 2024 Fall 2023 Spring…" at bounding box center [889, 615] width 1360 height 1127
click at [870, 219] on select "Select Group All Bella's Groups Cody's Group Kenneth's Group Learning Assistant…" at bounding box center [889, 220] width 313 height 35
select select "da3bcd0e-cc2a-474d-9f84-bd861d3cc509"
click at [732, 203] on select "Select Group All Bella's Groups Cody's Group Kenneth's Group Learning Assistant…" at bounding box center [889, 220] width 313 height 35
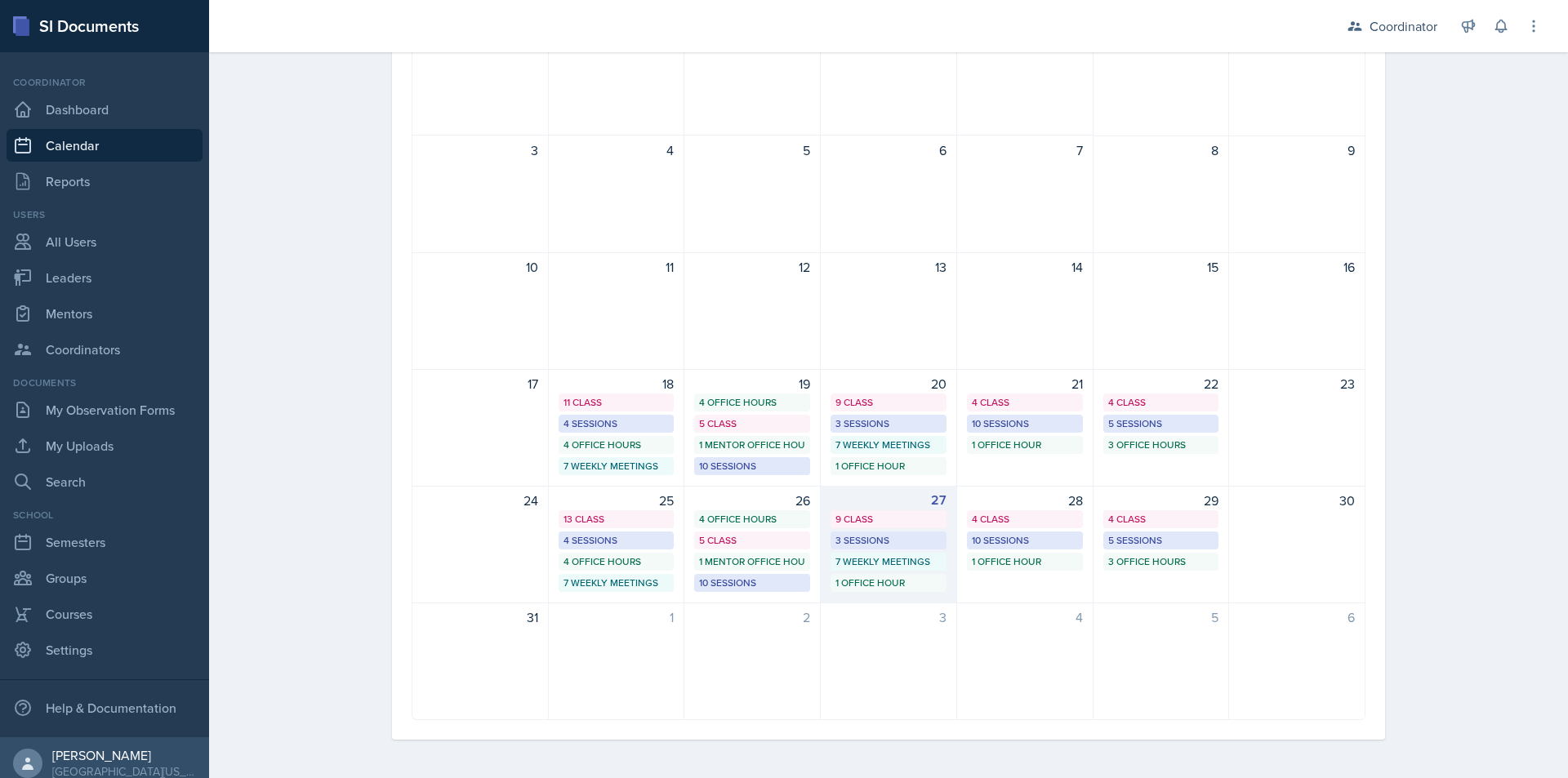
scroll to position [321, 0]
click at [837, 563] on div "7 Weekly Meetings" at bounding box center [889, 560] width 107 height 14
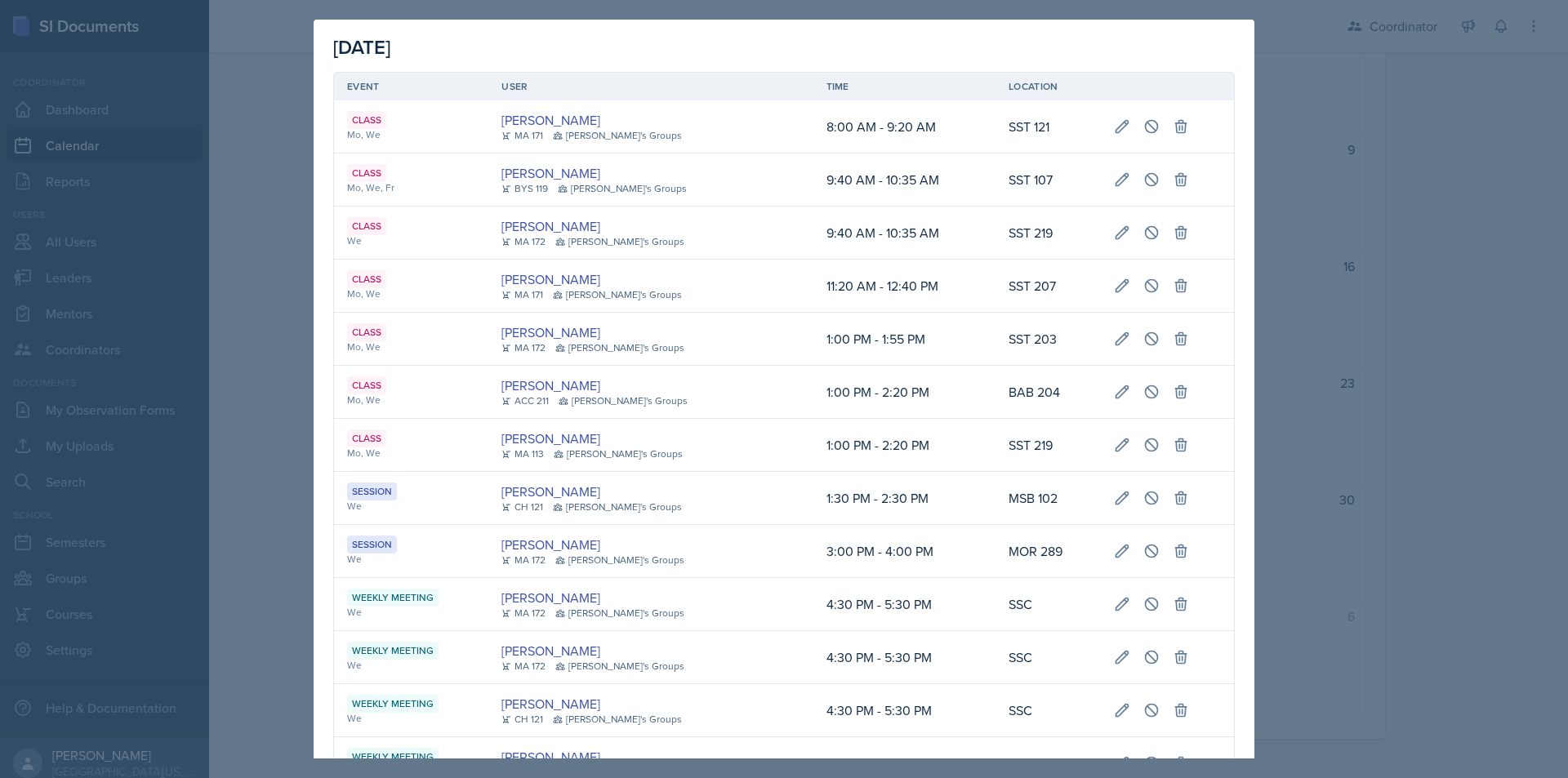
scroll to position [408, 0]
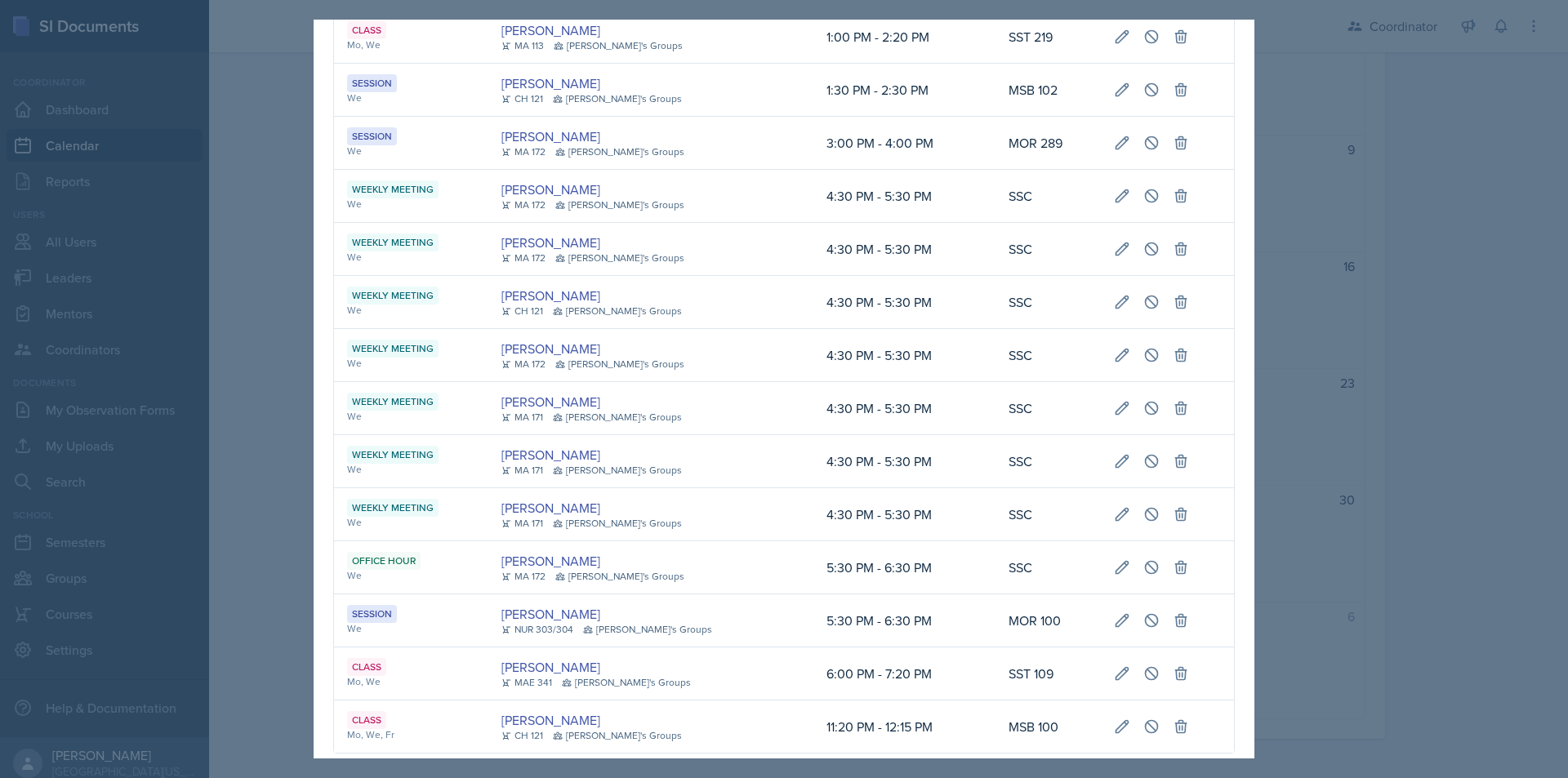
click at [254, 350] on div at bounding box center [784, 389] width 1568 height 778
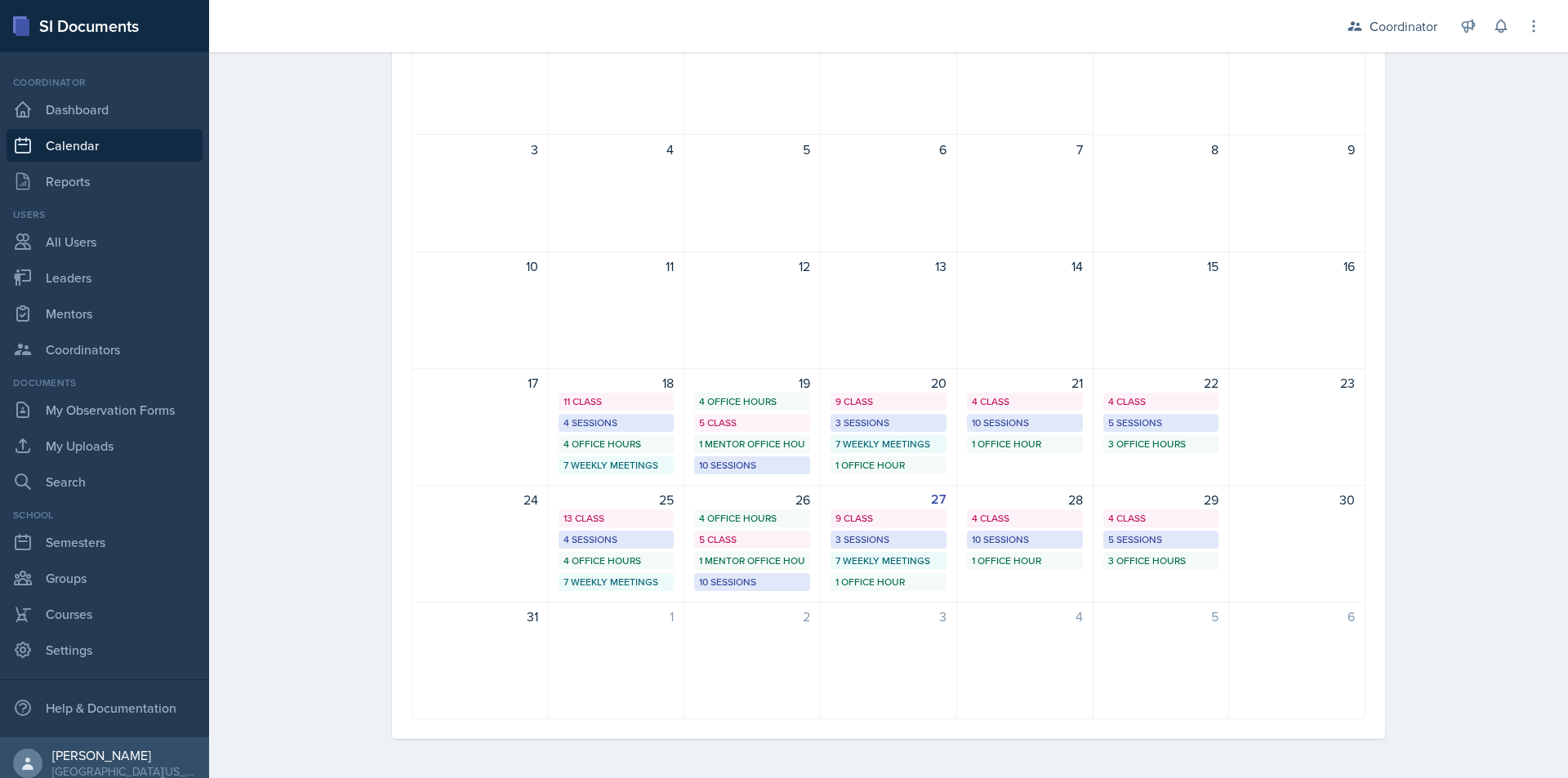
click at [289, 411] on div "Calendar Fall 2025 Fall 2025 Spring 2025 Fall 2024 Spring 2024 Fall 2023 Spring…" at bounding box center [889, 255] width 1360 height 1047
click at [876, 518] on div "9 Class" at bounding box center [889, 518] width 107 height 14
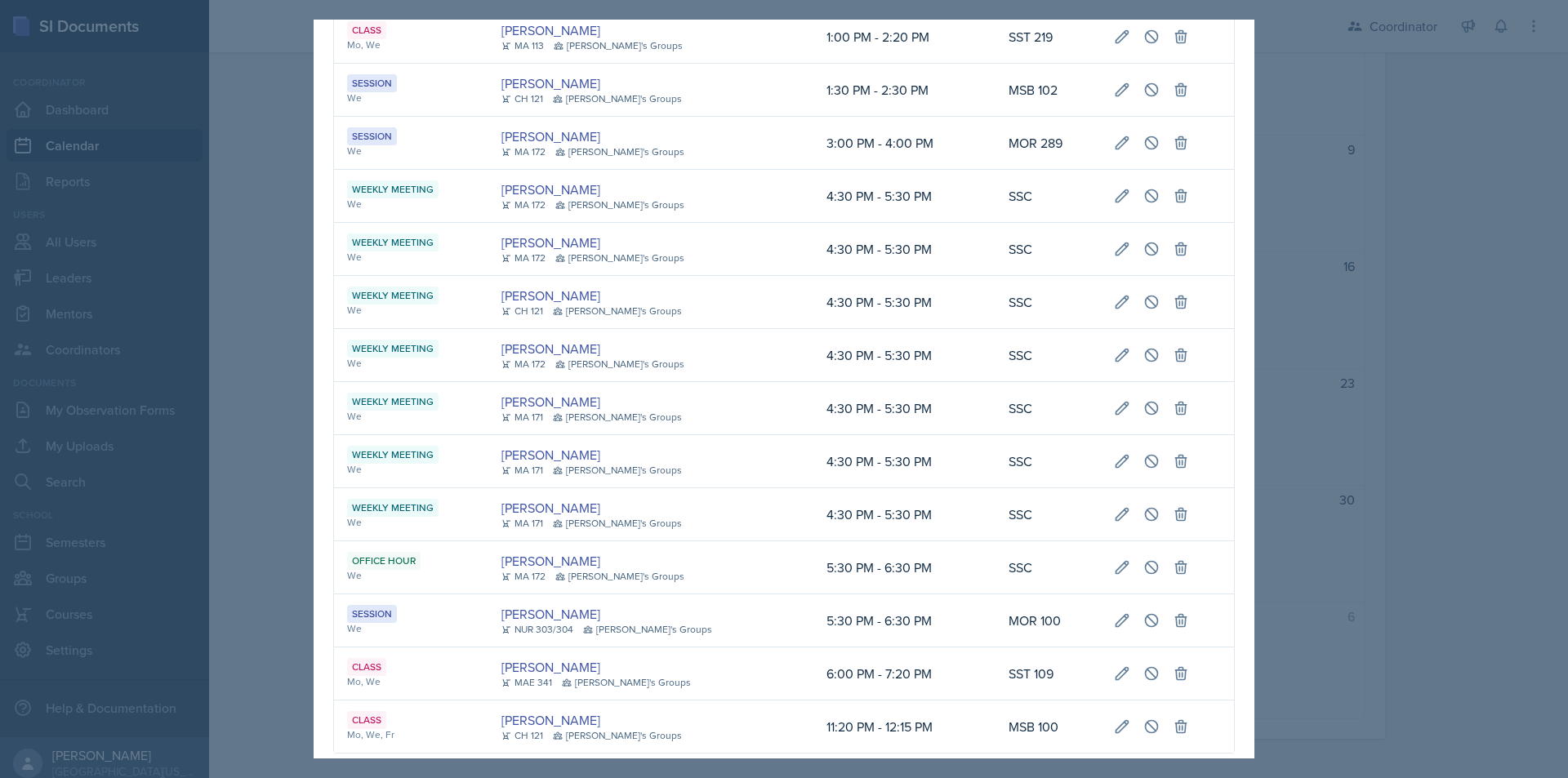
click at [269, 362] on div at bounding box center [784, 389] width 1568 height 778
